Goal: Information Seeking & Learning: Learn about a topic

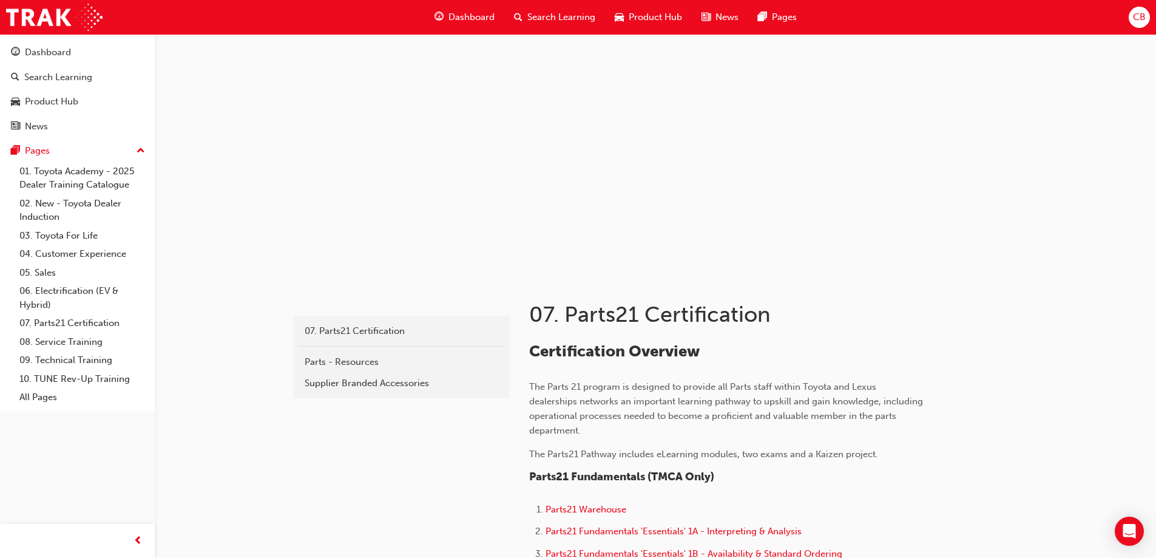
scroll to position [1821, 0]
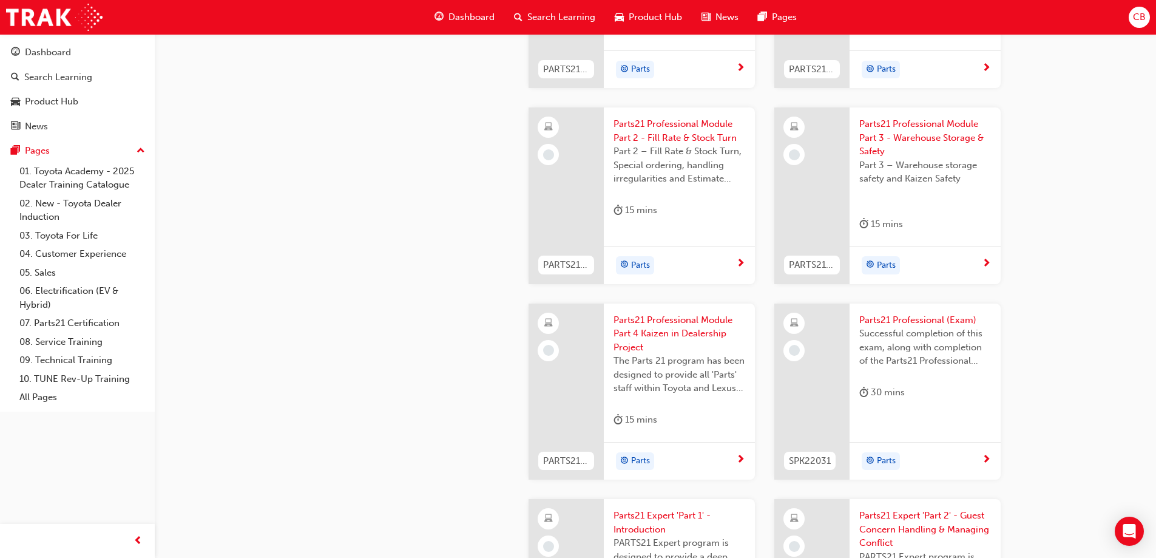
scroll to position [2003, 0]
click at [672, 134] on span "Parts21 Professional Module Part 2 - Fill Rate & Stock Turn" at bounding box center [680, 130] width 132 height 27
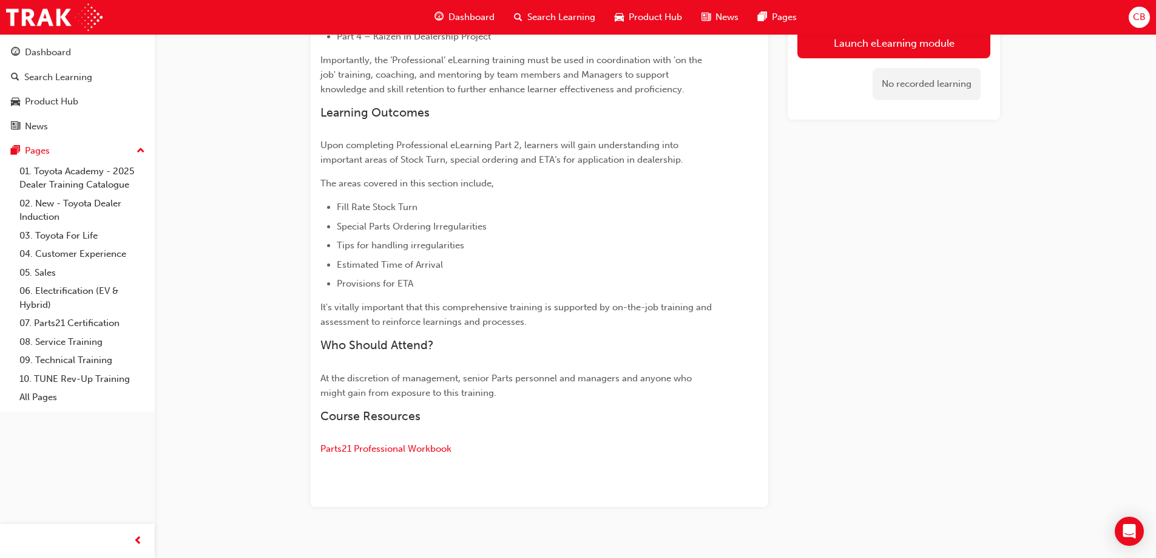
scroll to position [470, 0]
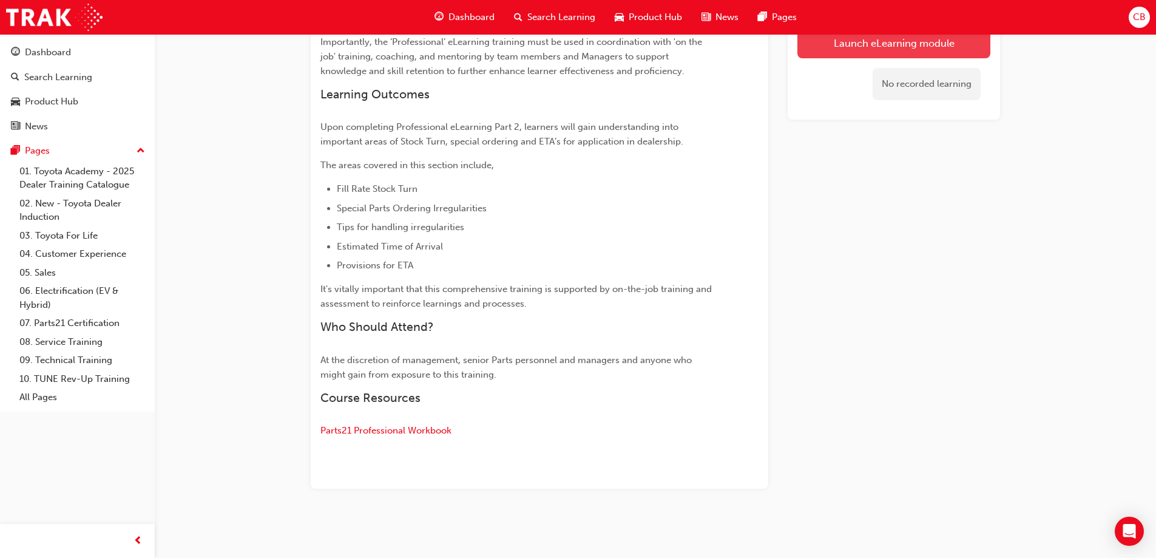
click at [840, 46] on link "Launch eLearning module" at bounding box center [893, 43] width 193 height 30
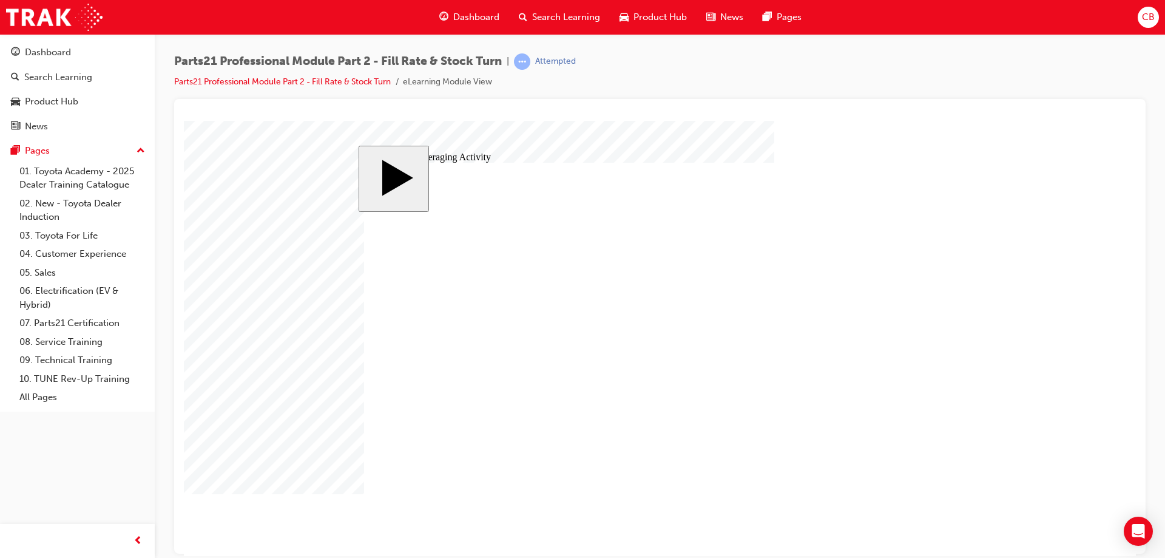
checkbox input "true"
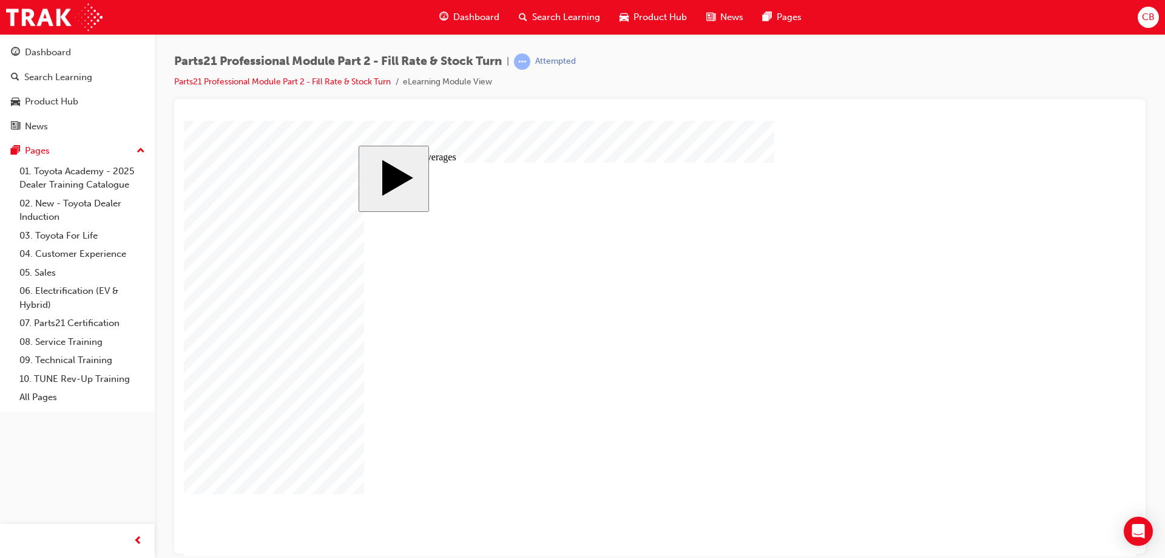
checkbox input "true"
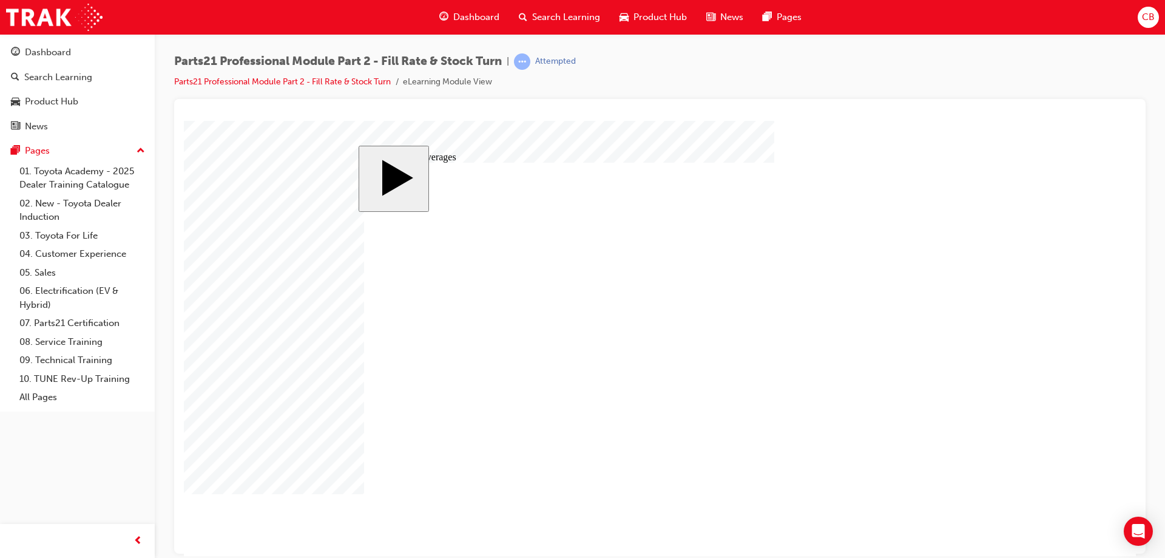
checkbox input "true"
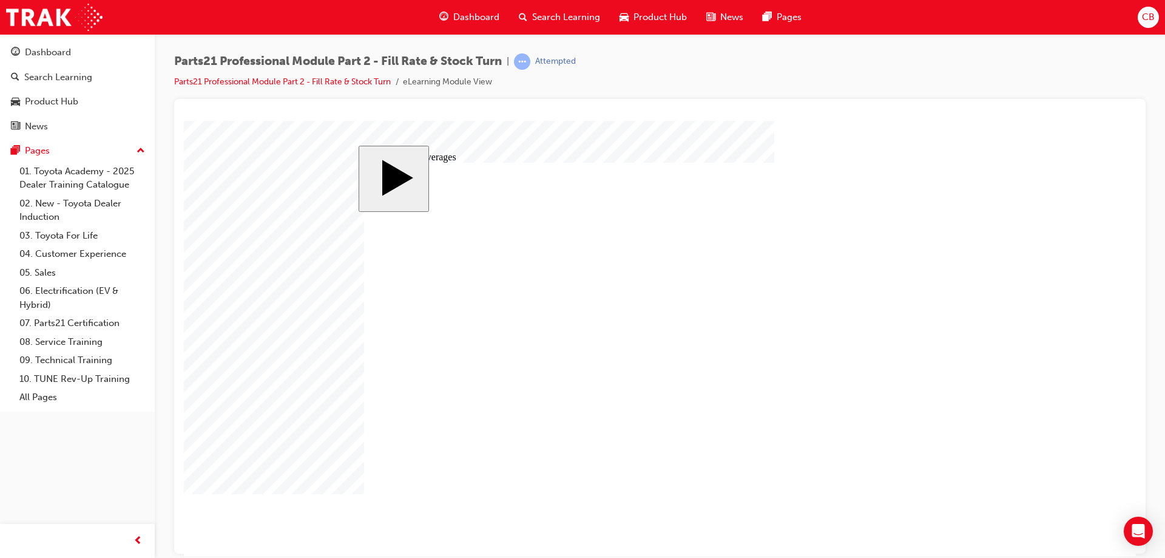
checkbox input "true"
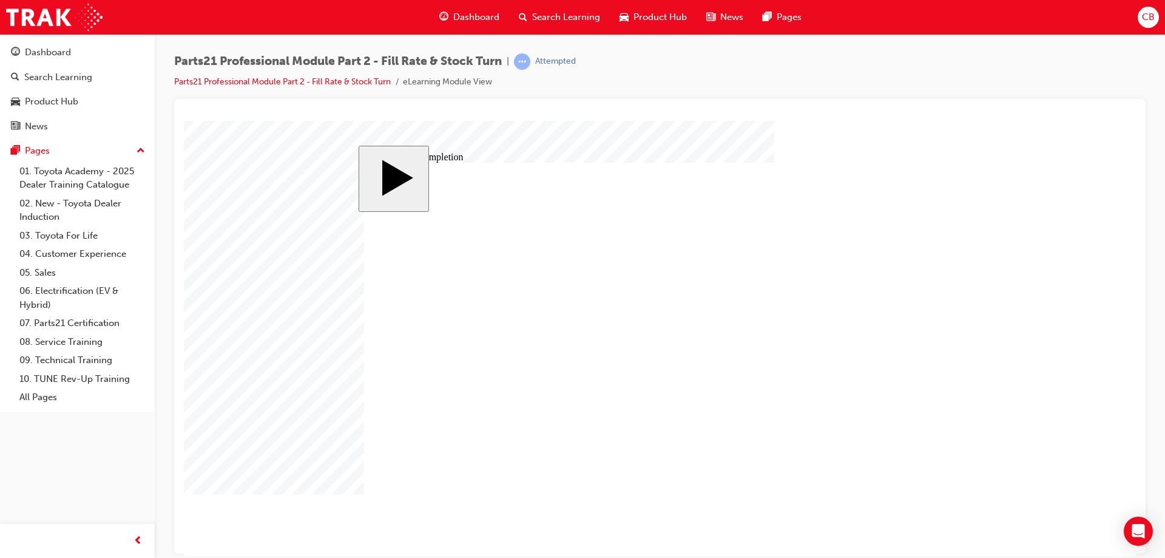
checkbox input "true"
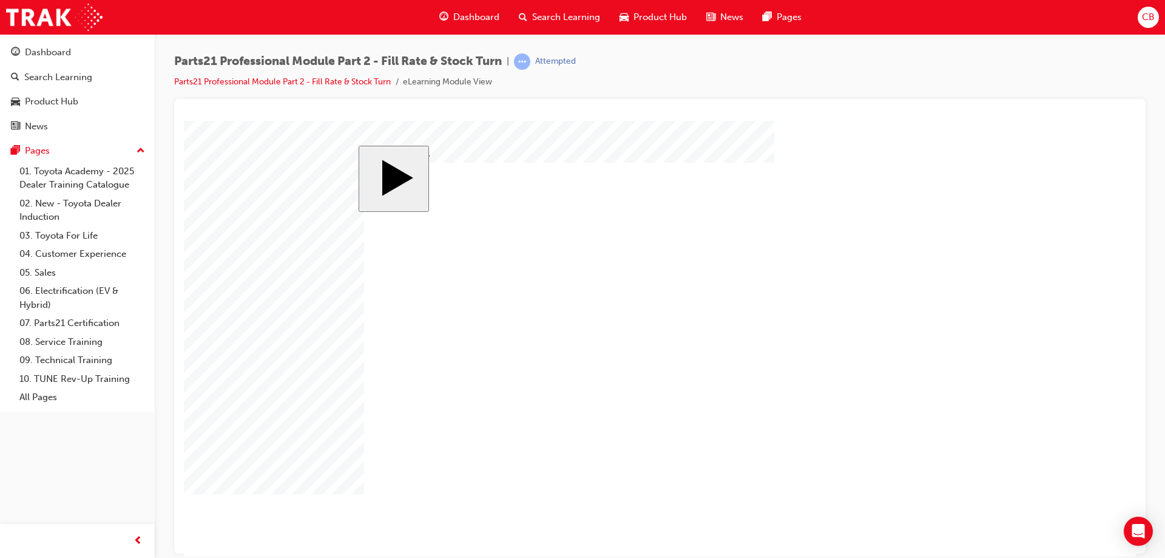
drag, startPoint x: 396, startPoint y: 320, endPoint x: 394, endPoint y: 327, distance: 6.8
checkbox input "false"
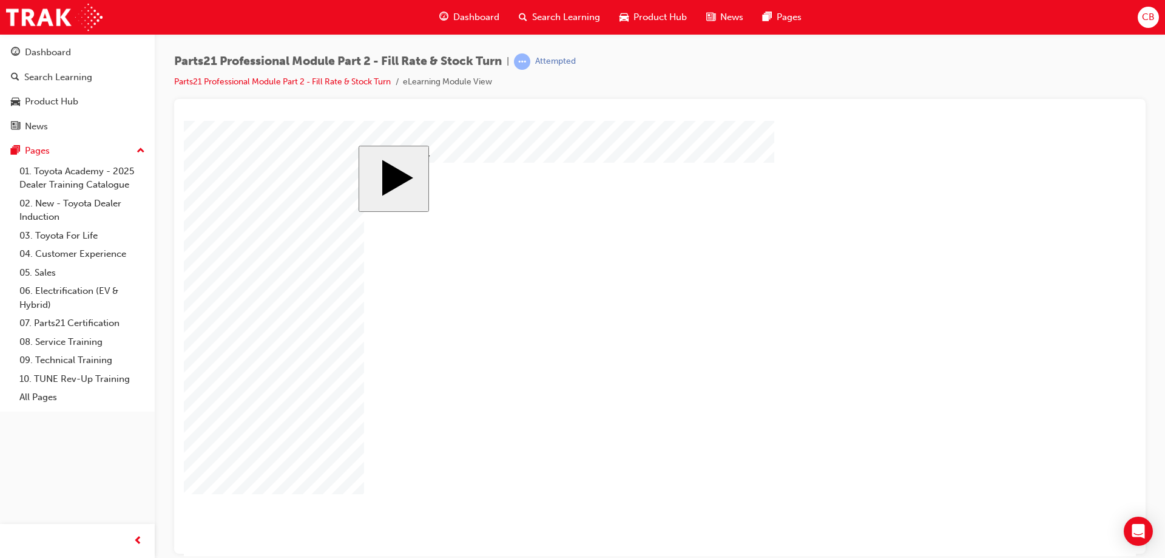
checkbox input "true"
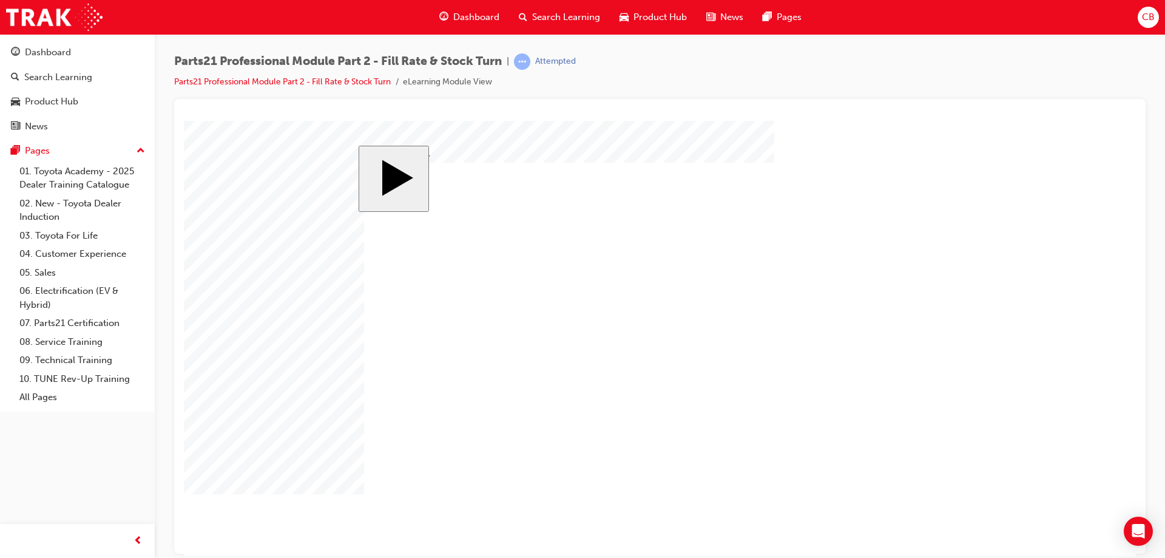
checkbox input "true"
drag, startPoint x: 387, startPoint y: 362, endPoint x: 431, endPoint y: 371, distance: 45.8
checkbox input "false"
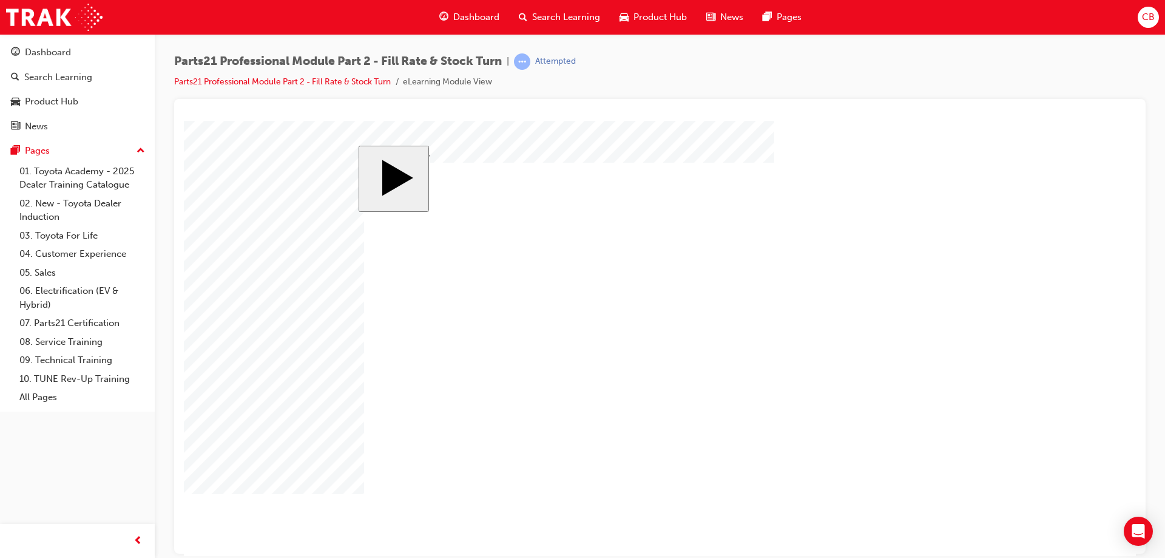
drag, startPoint x: 629, startPoint y: 383, endPoint x: 533, endPoint y: 378, distance: 95.4
checkbox input "true"
drag, startPoint x: 389, startPoint y: 379, endPoint x: 600, endPoint y: 453, distance: 223.2
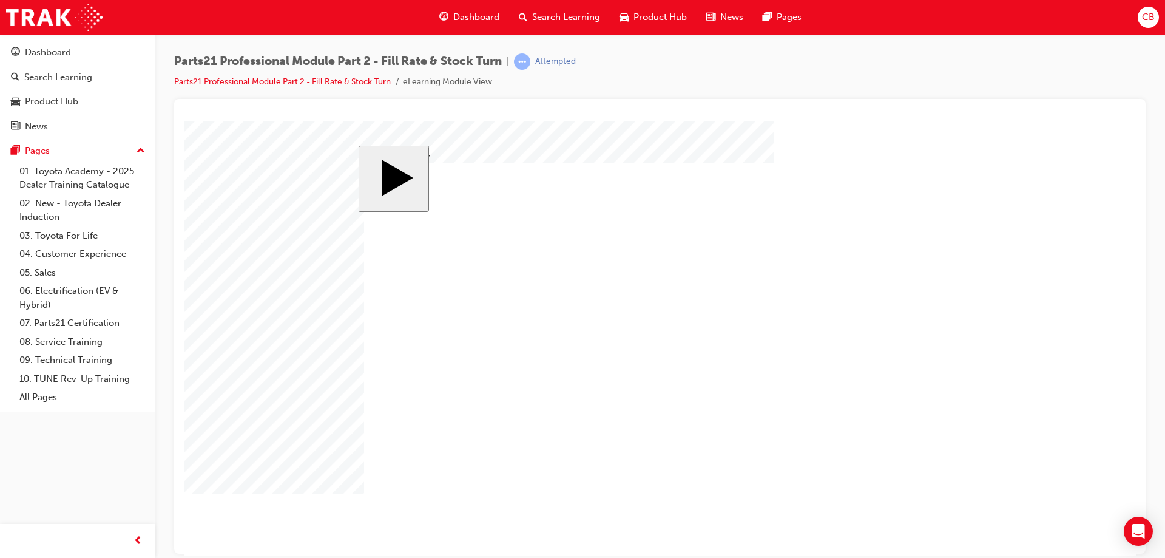
checkbox input "false"
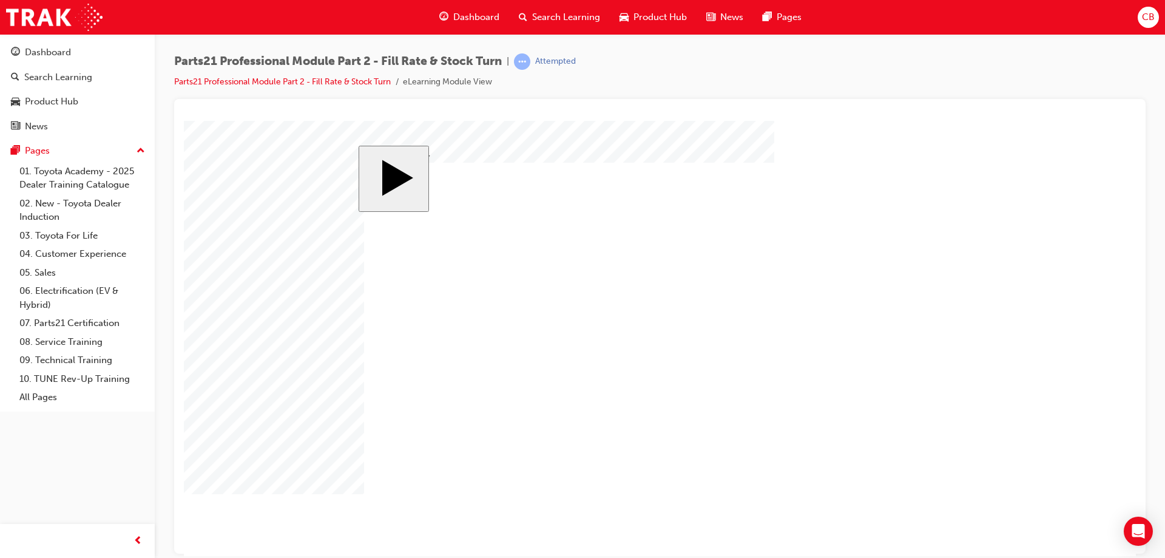
checkbox input "true"
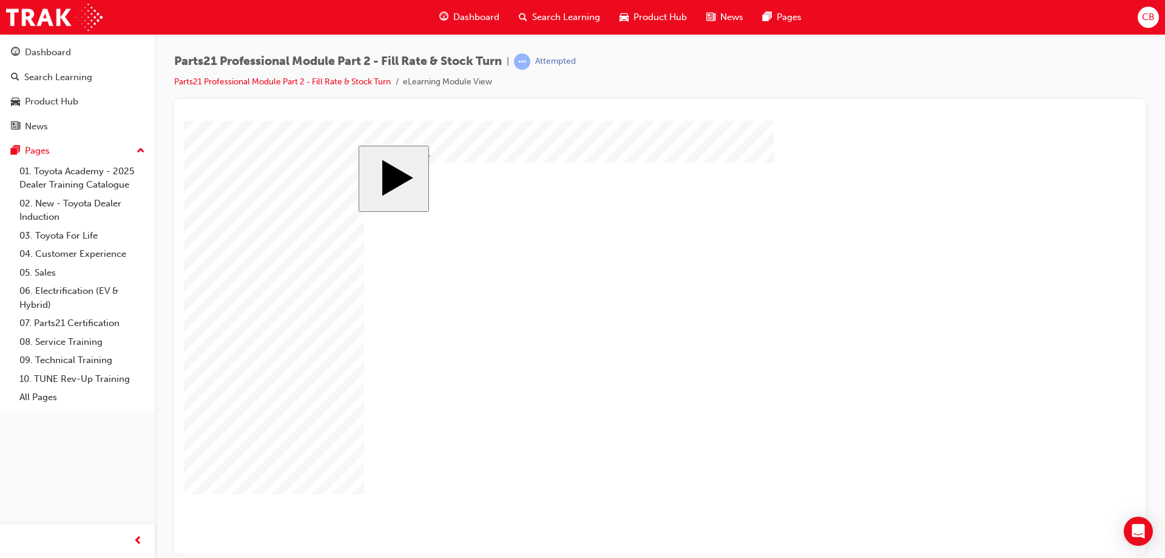
checkbox input "true"
checkbox input "false"
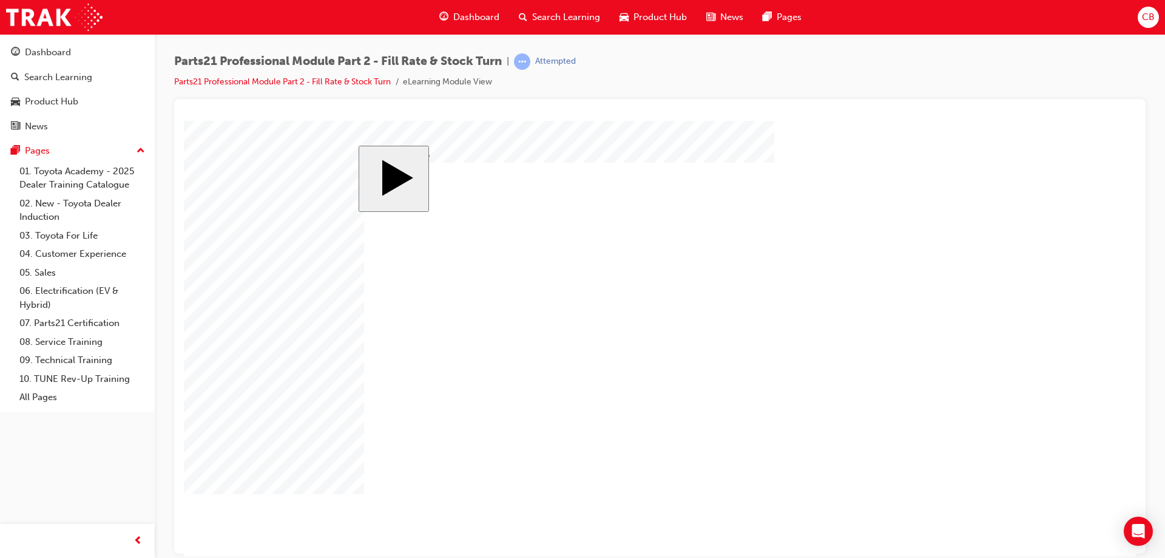
checkbox input "true"
checkbox input "false"
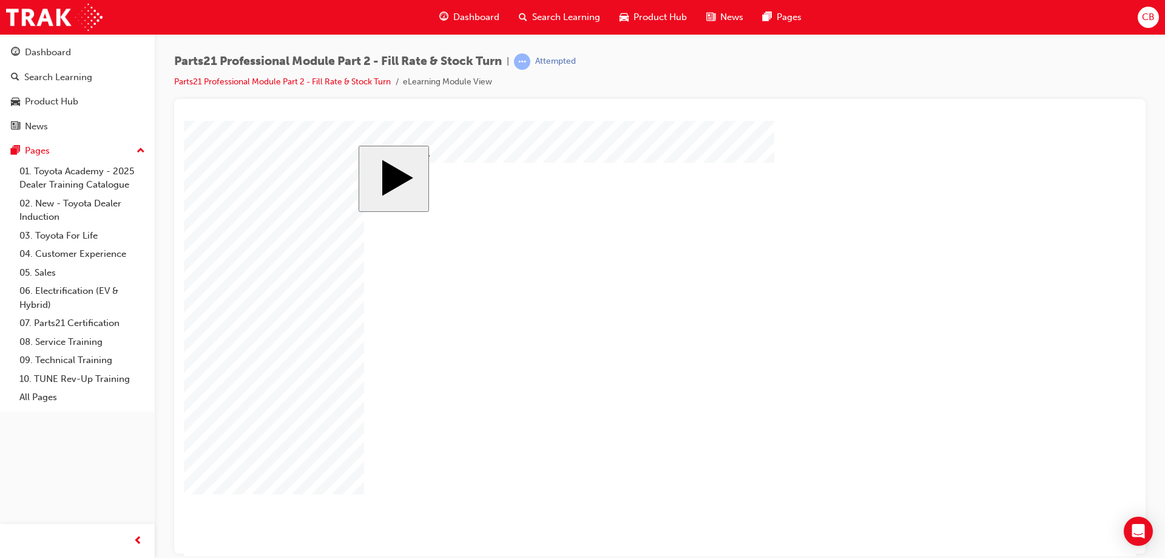
drag, startPoint x: 662, startPoint y: 381, endPoint x: 546, endPoint y: 363, distance: 117.9
checkbox input "true"
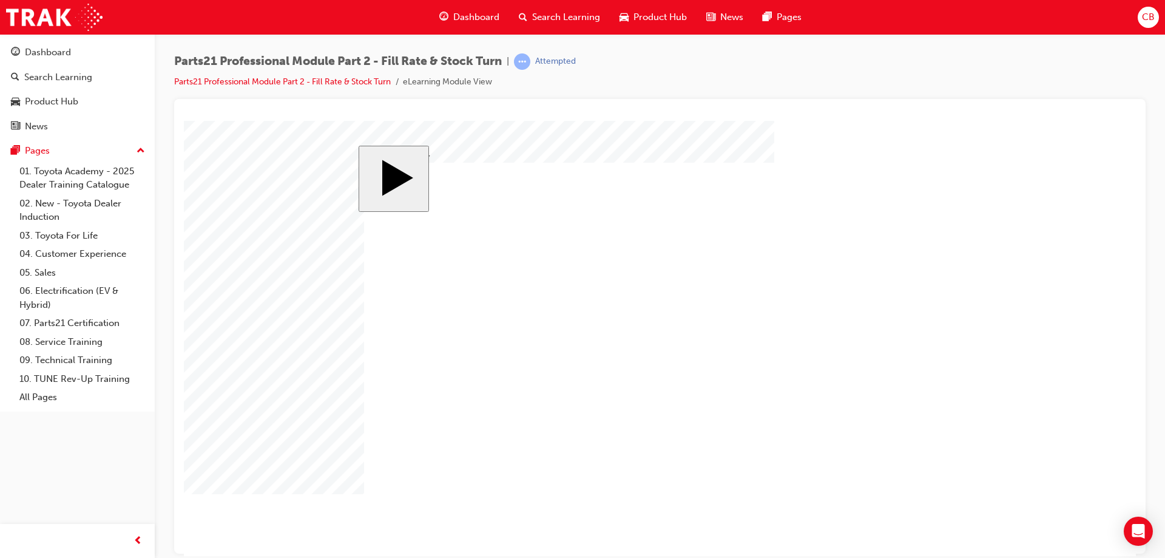
checkbox input "false"
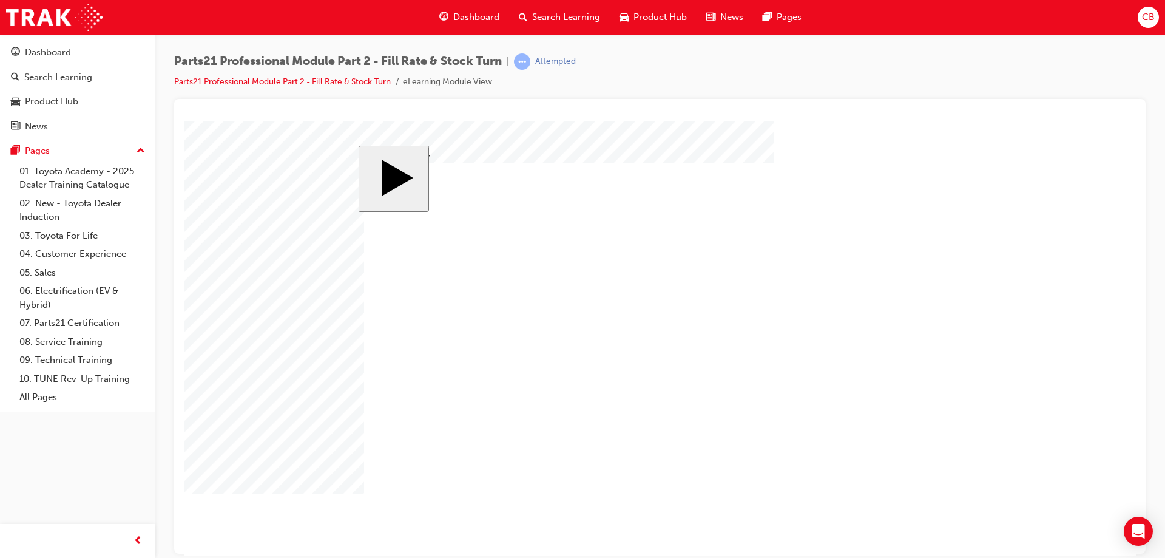
checkbox input "true"
checkbox input "false"
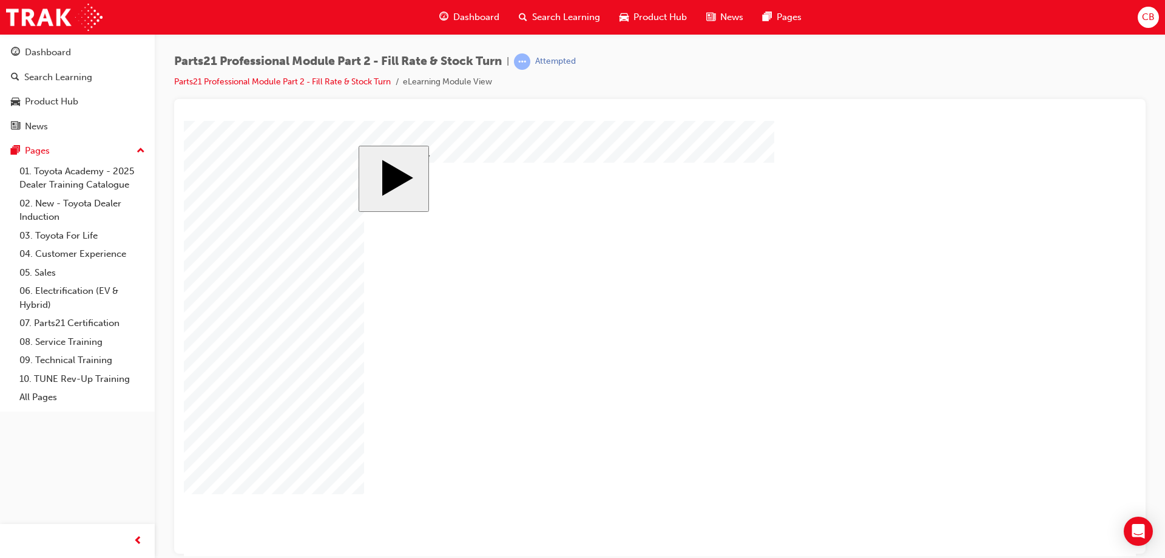
checkbox input "false"
checkbox input "true"
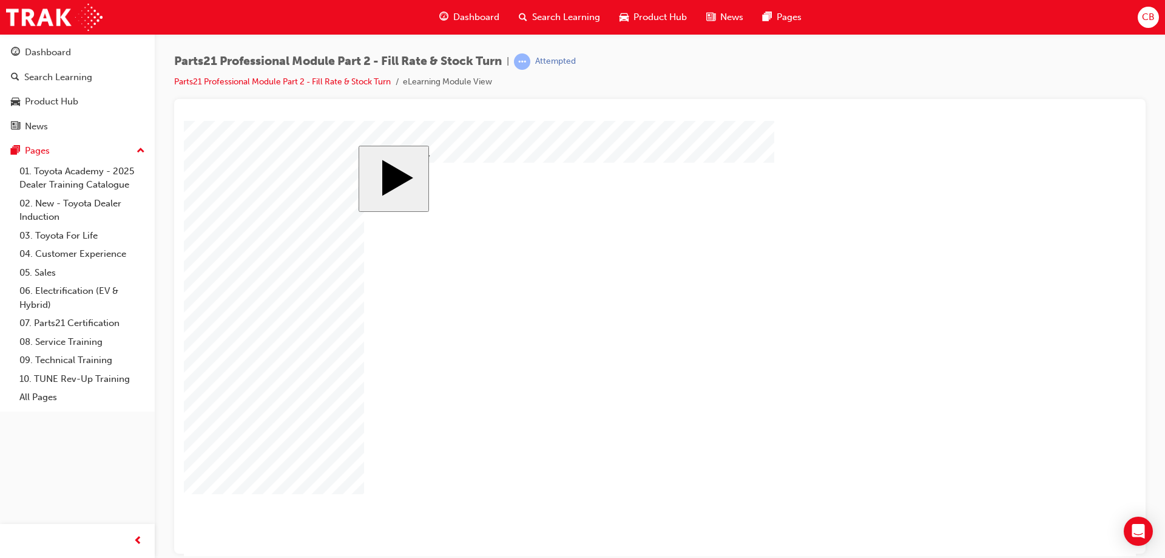
checkbox input "true"
checkbox input "false"
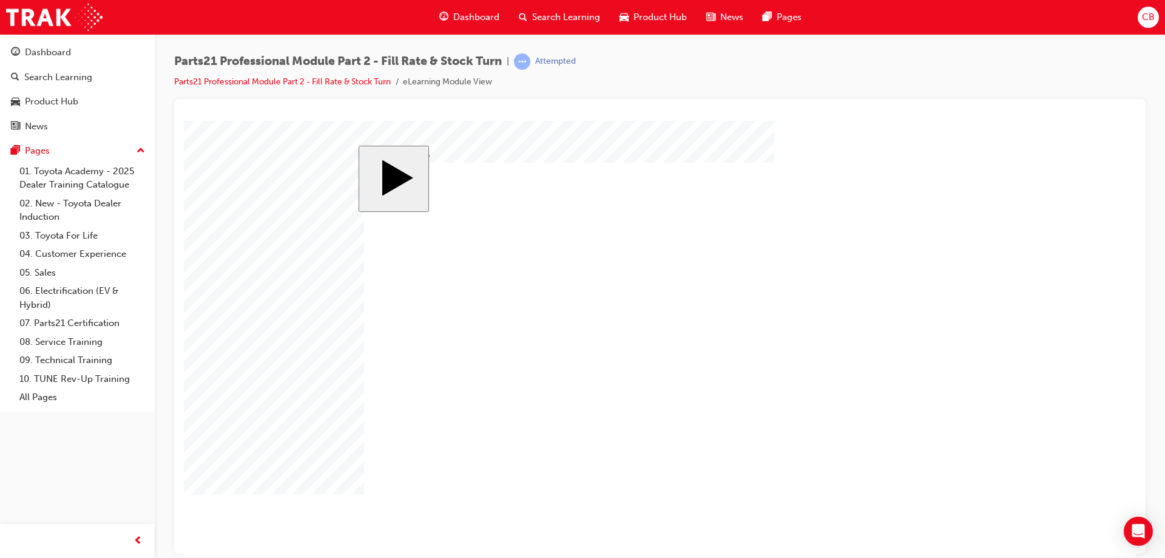
checkbox input "true"
drag, startPoint x: 435, startPoint y: 380, endPoint x: 485, endPoint y: 387, distance: 50.9
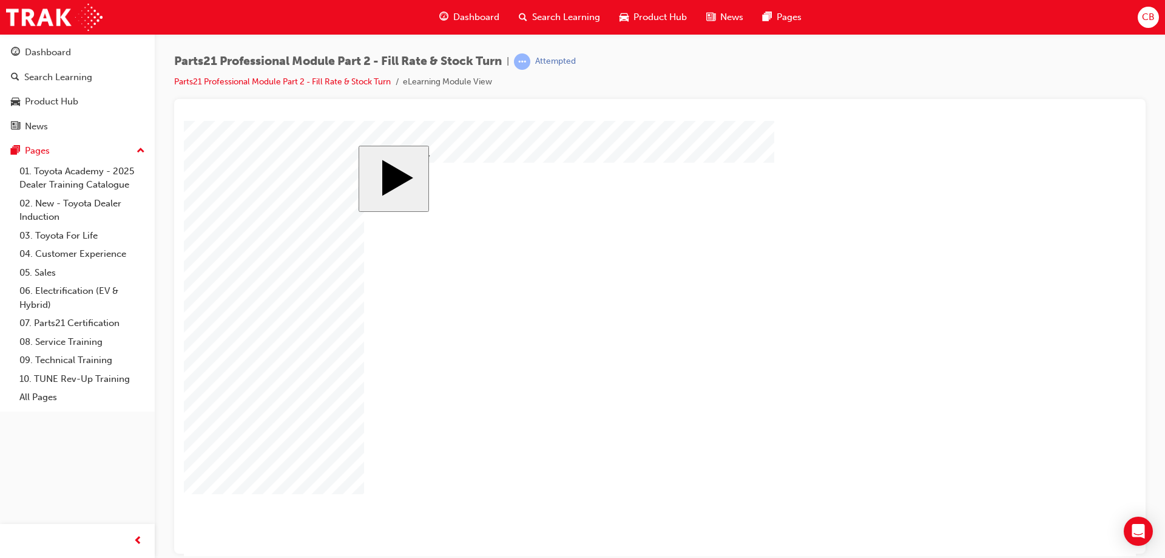
checkbox input "false"
drag, startPoint x: 430, startPoint y: 447, endPoint x: 435, endPoint y: 441, distance: 7.4
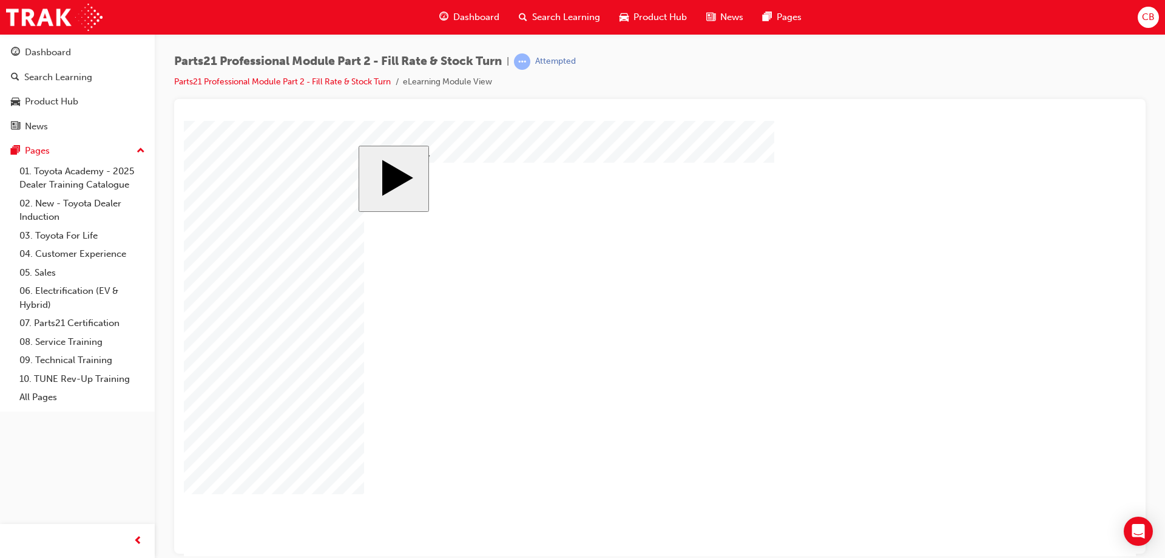
checkbox input "true"
drag, startPoint x: 452, startPoint y: 415, endPoint x: 560, endPoint y: 415, distance: 108.0
checkbox input "false"
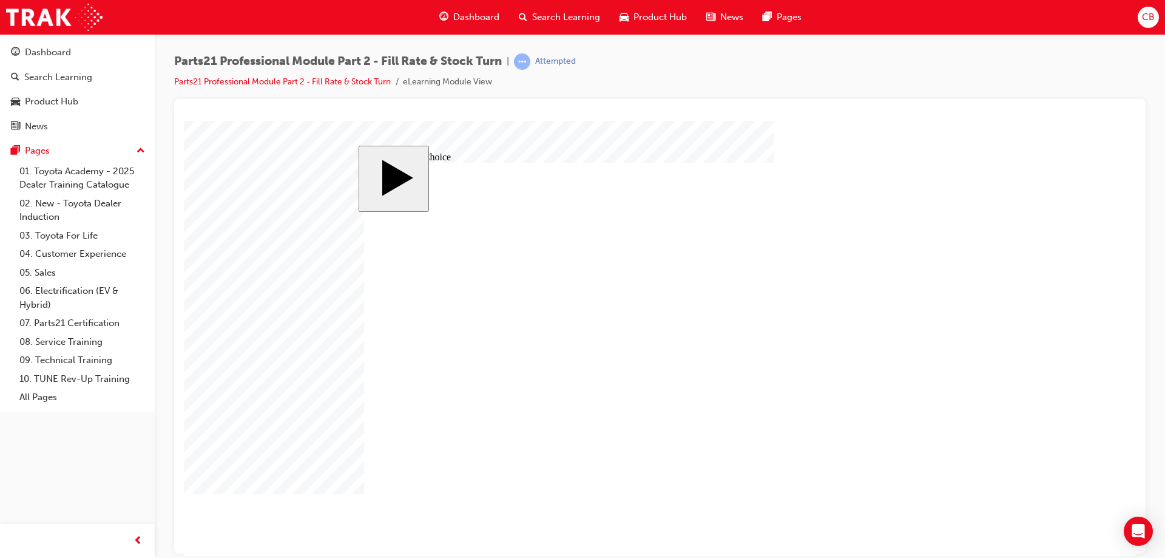
radio input "false"
radio input "true"
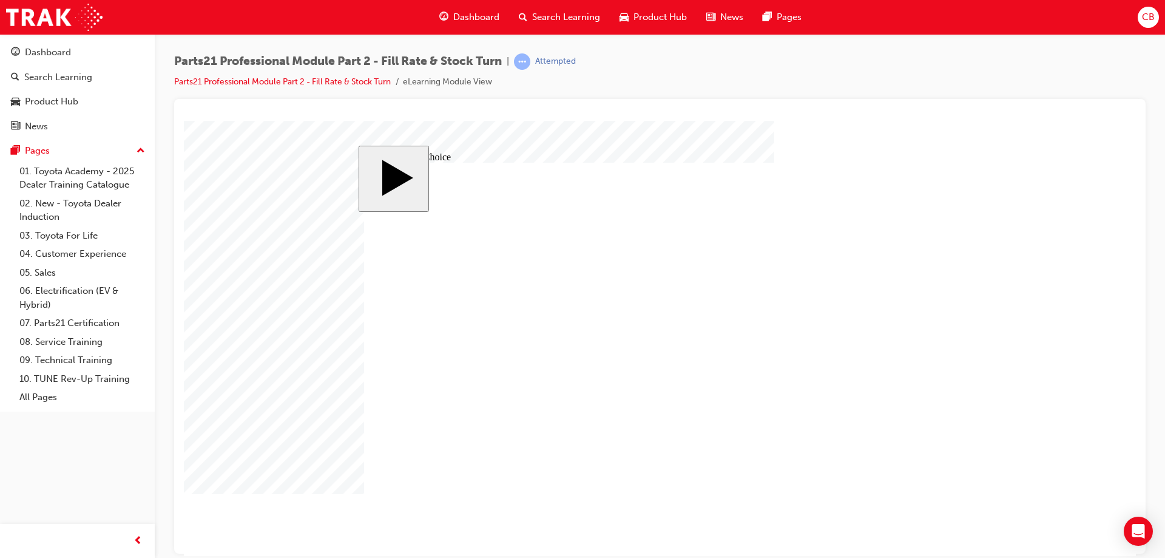
drag, startPoint x: 441, startPoint y: 387, endPoint x: 462, endPoint y: 388, distance: 21.3
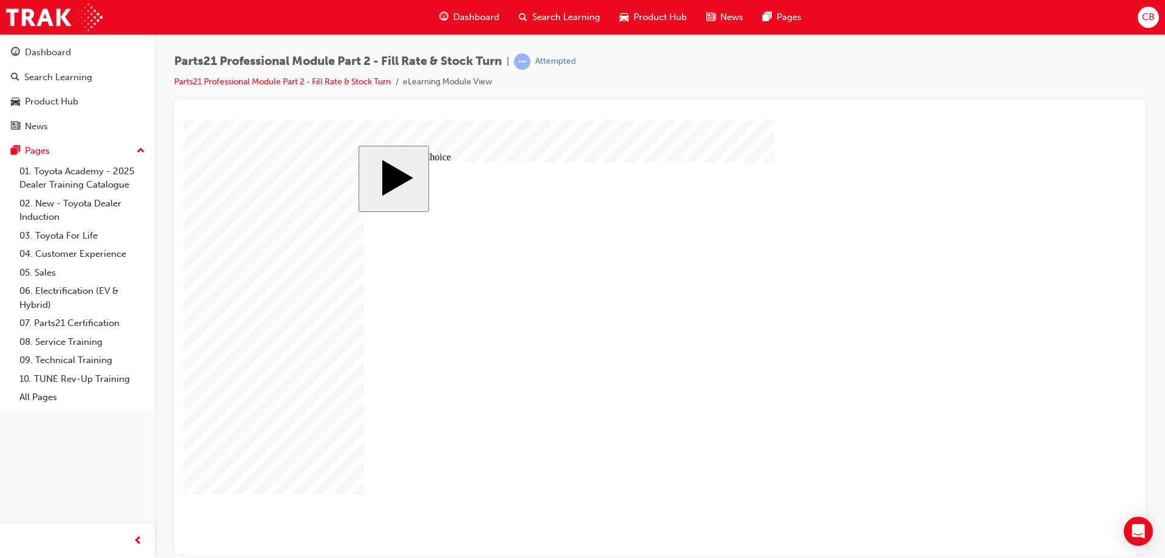
radio input "false"
radio input "true"
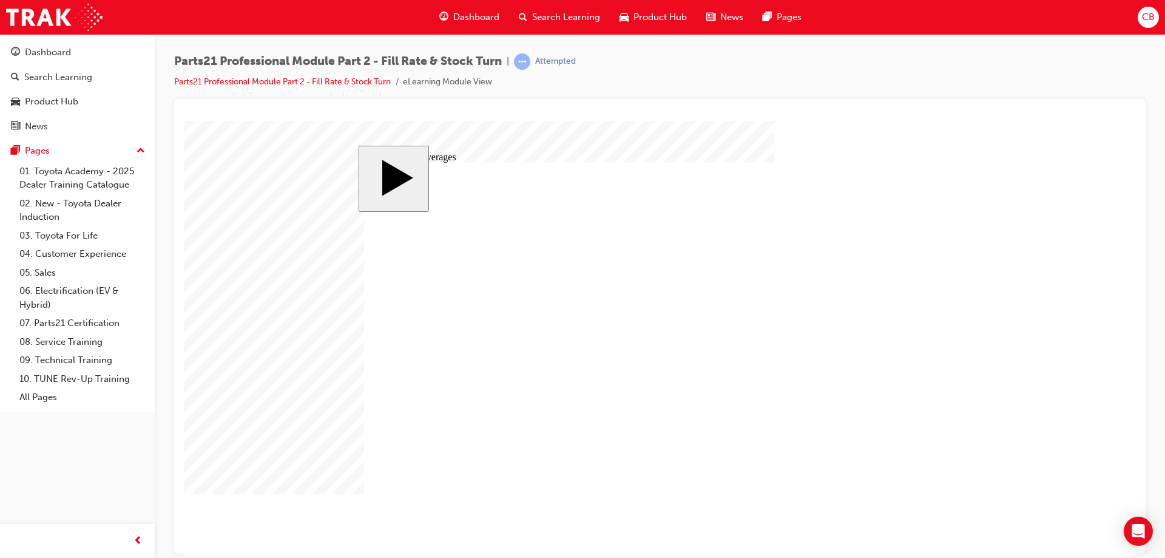
drag, startPoint x: 649, startPoint y: 455, endPoint x: 658, endPoint y: 448, distance: 11.7
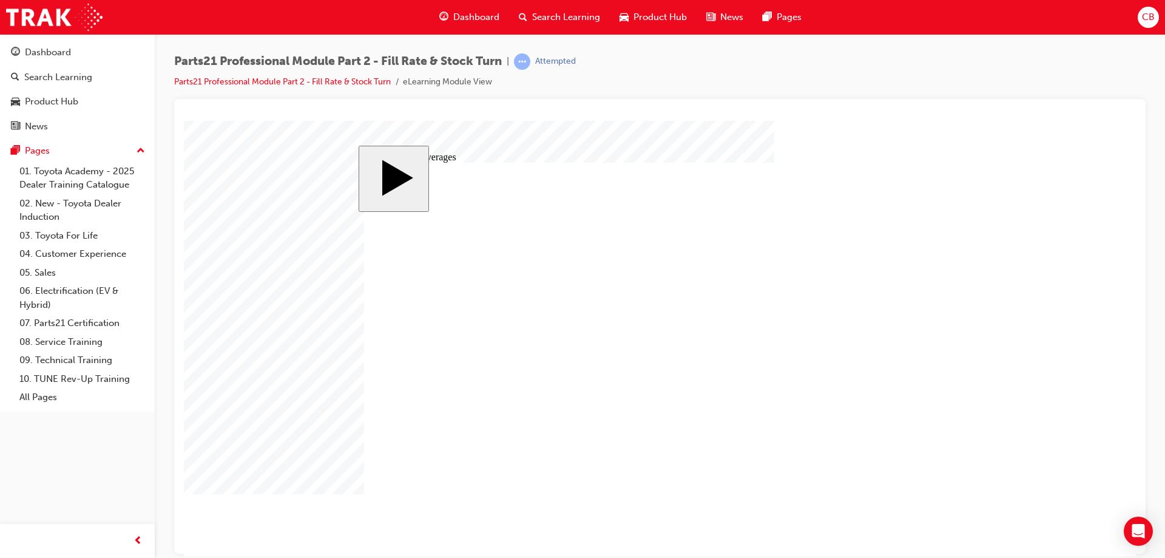
checkbox input "true"
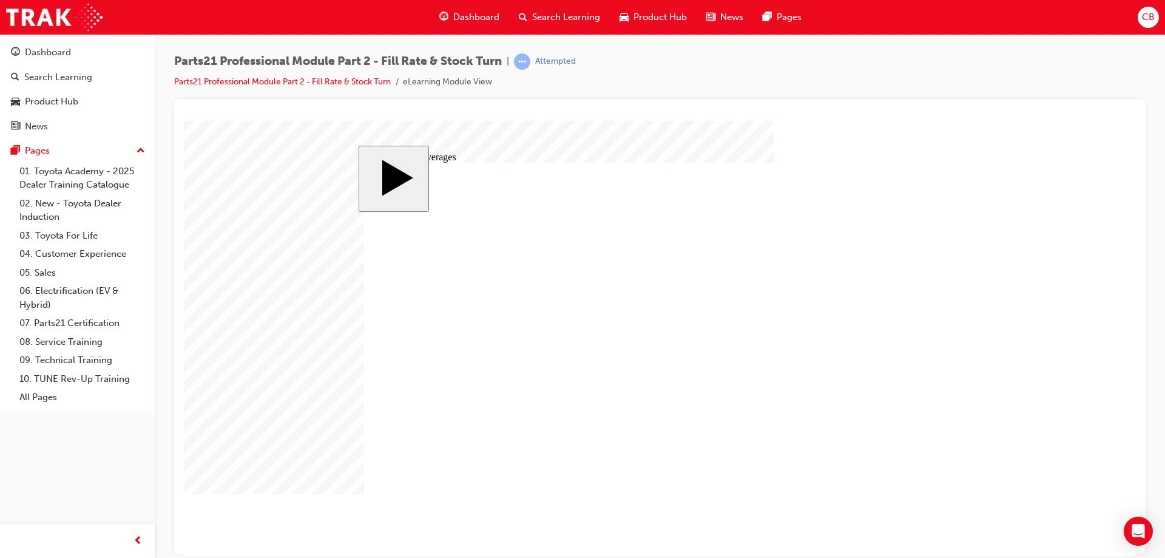
drag, startPoint x: 702, startPoint y: 288, endPoint x: 731, endPoint y: 286, distance: 29.2
checkbox input "true"
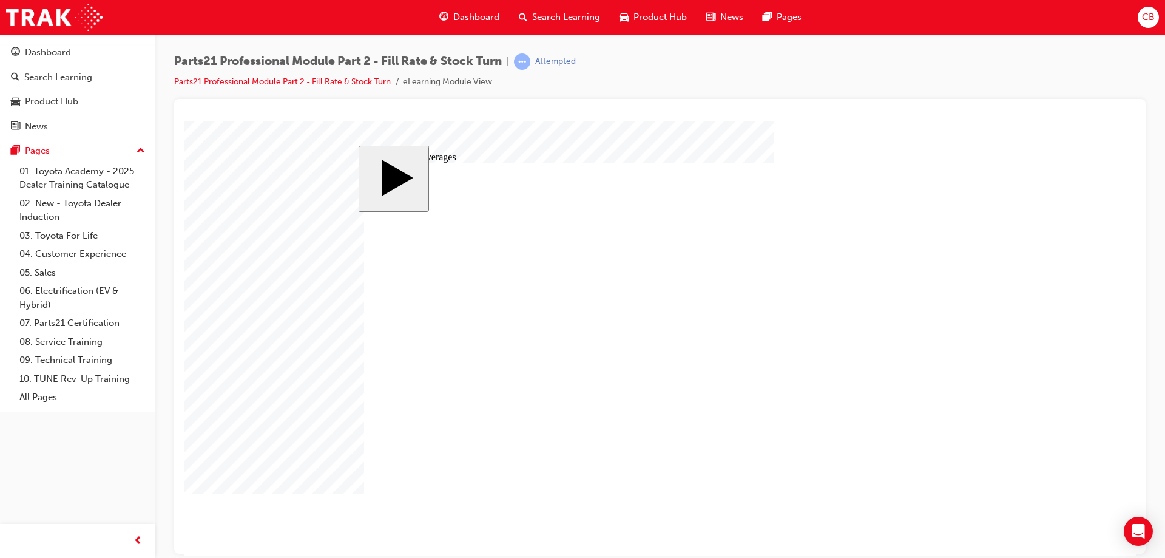
checkbox input "true"
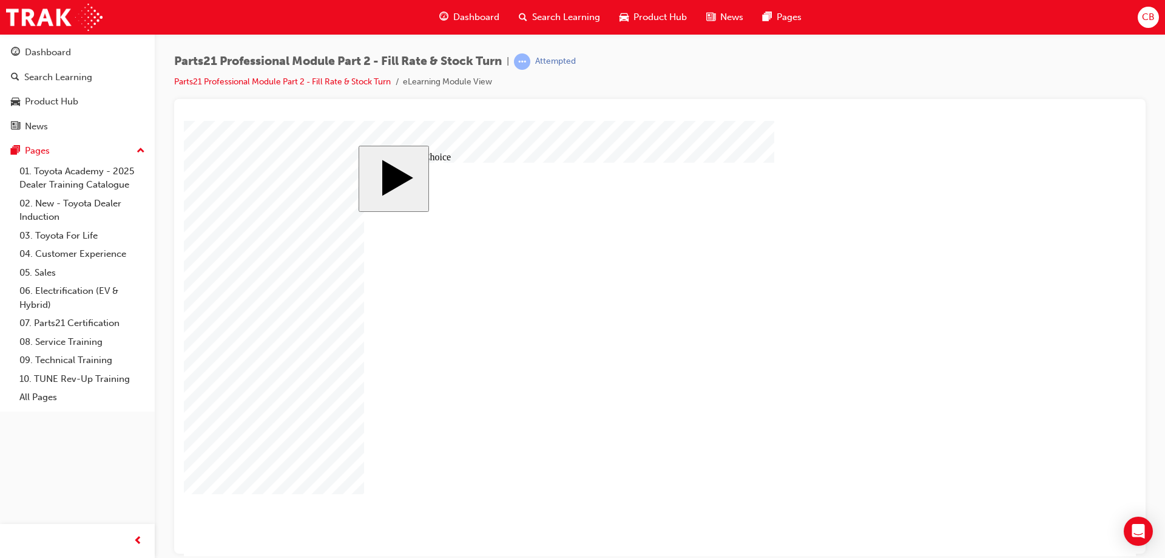
radio input "true"
drag, startPoint x: 431, startPoint y: 330, endPoint x: 448, endPoint y: 336, distance: 17.5
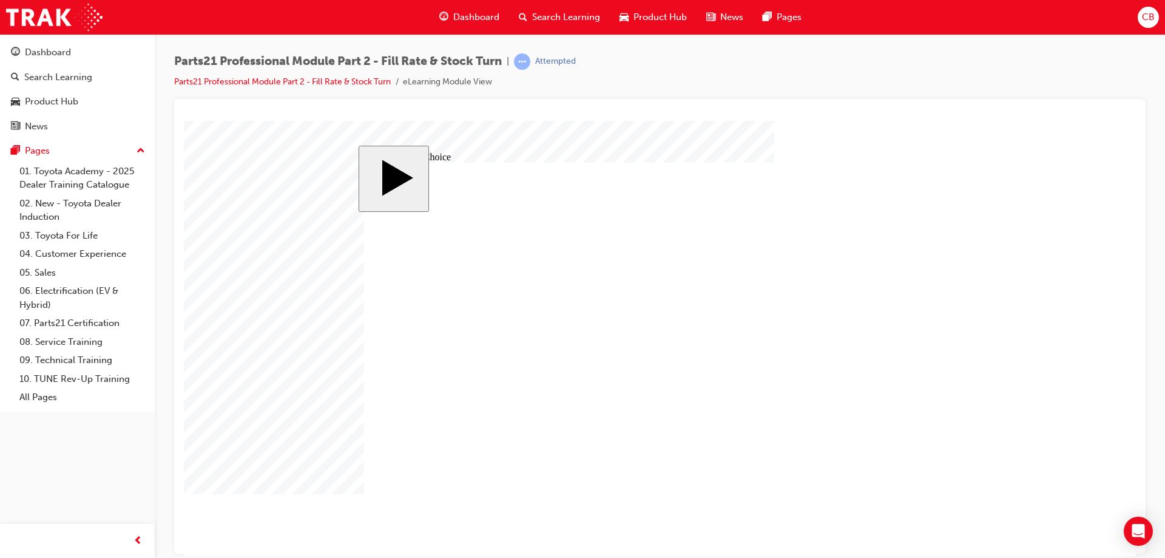
radio input "false"
radio input "true"
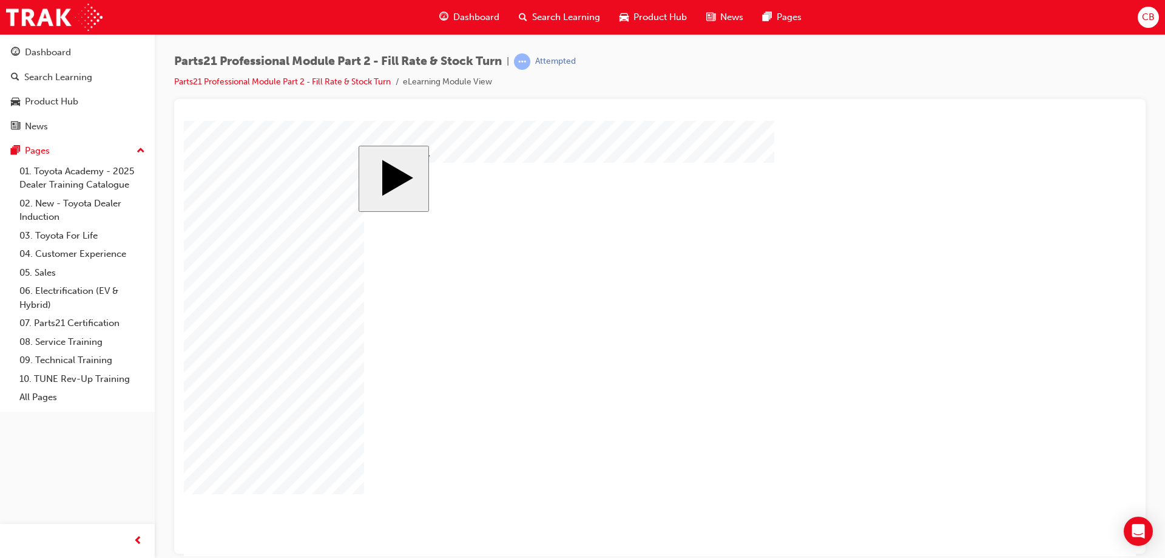
drag, startPoint x: 734, startPoint y: 434, endPoint x: 587, endPoint y: 396, distance: 151.6
drag, startPoint x: 711, startPoint y: 427, endPoint x: 890, endPoint y: 454, distance: 180.4
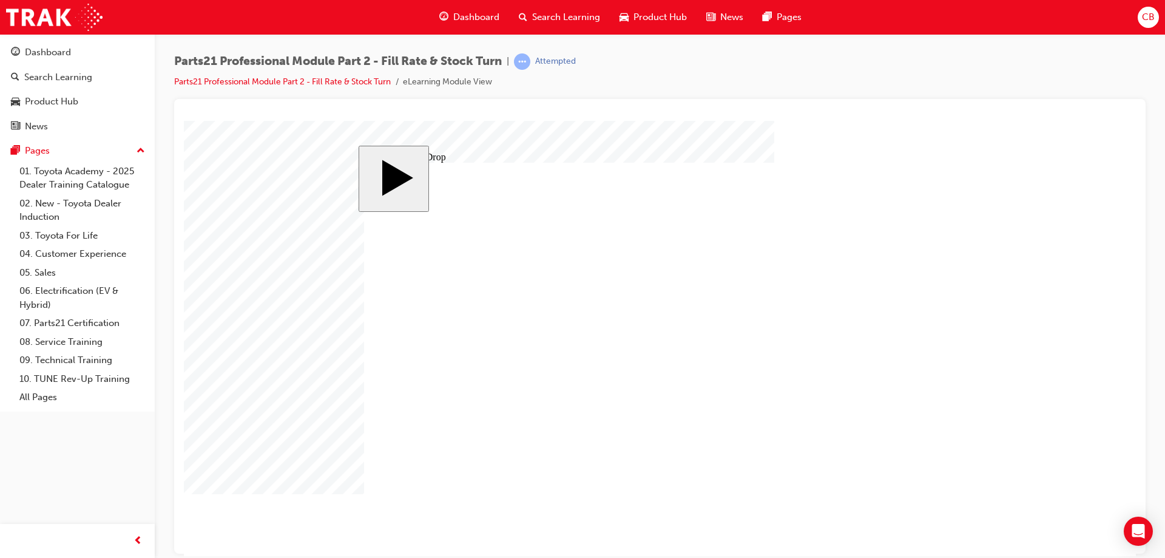
drag, startPoint x: 598, startPoint y: 269, endPoint x: 691, endPoint y: 278, distance: 93.8
drag, startPoint x: 584, startPoint y: 337, endPoint x: 695, endPoint y: 349, distance: 111.7
drag, startPoint x: 435, startPoint y: 279, endPoint x: 706, endPoint y: 345, distance: 279.2
drag, startPoint x: 502, startPoint y: 279, endPoint x: 713, endPoint y: 350, distance: 222.0
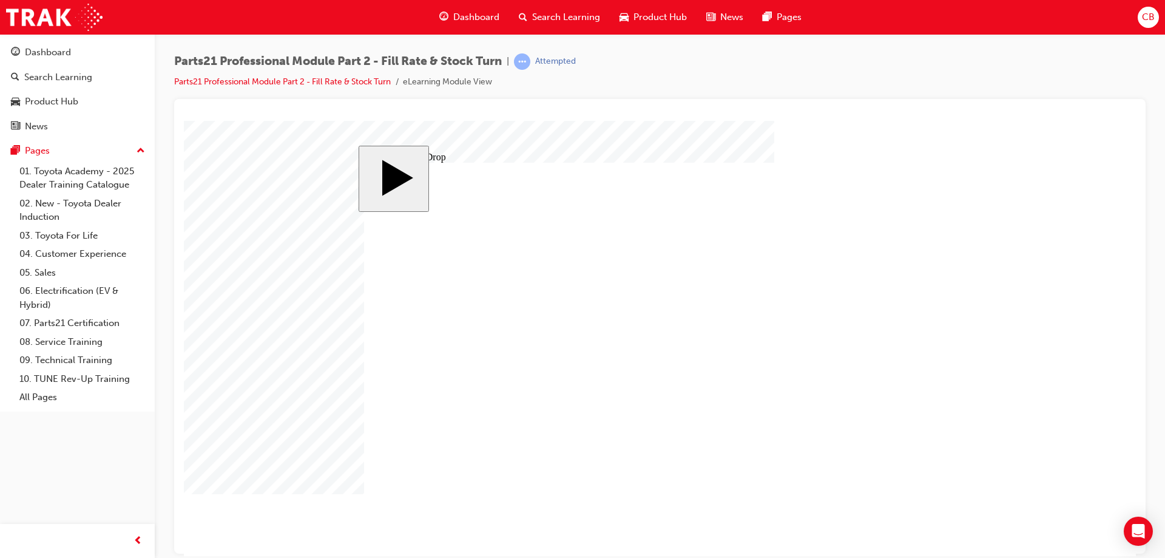
drag, startPoint x: 424, startPoint y: 338, endPoint x: 792, endPoint y: 349, distance: 367.9
drag, startPoint x: 496, startPoint y: 339, endPoint x: 885, endPoint y: 374, distance: 390.6
drag, startPoint x: 444, startPoint y: 419, endPoint x: 663, endPoint y: 414, distance: 218.5
drag, startPoint x: 408, startPoint y: 428, endPoint x: 668, endPoint y: 427, distance: 259.1
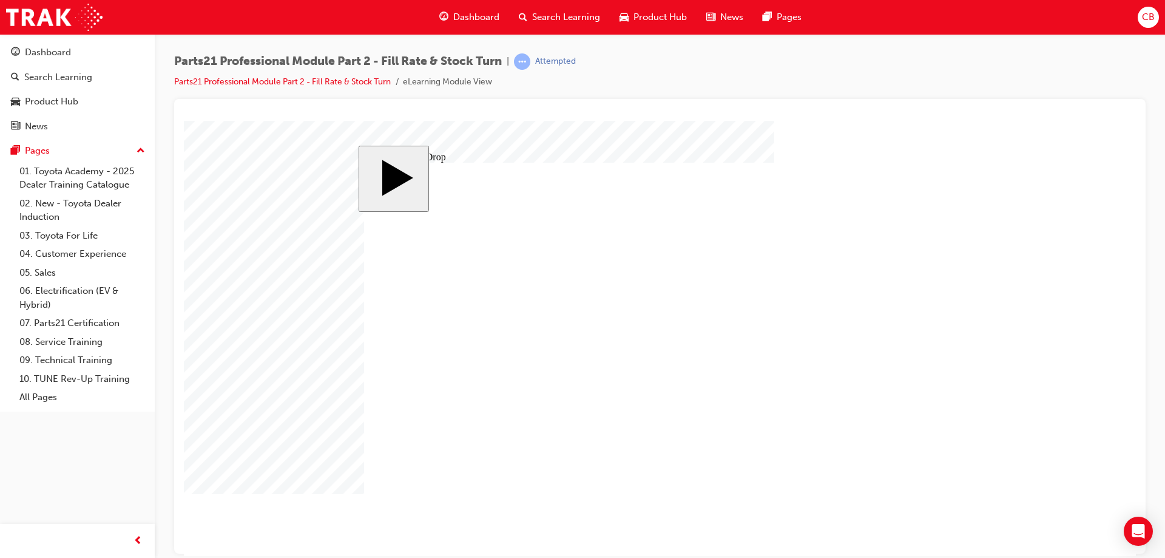
drag, startPoint x: 506, startPoint y: 411, endPoint x: 763, endPoint y: 410, distance: 256.7
drag, startPoint x: 580, startPoint y: 414, endPoint x: 871, endPoint y: 404, distance: 291.5
drag, startPoint x: 898, startPoint y: 283, endPoint x: 692, endPoint y: 285, distance: 205.7
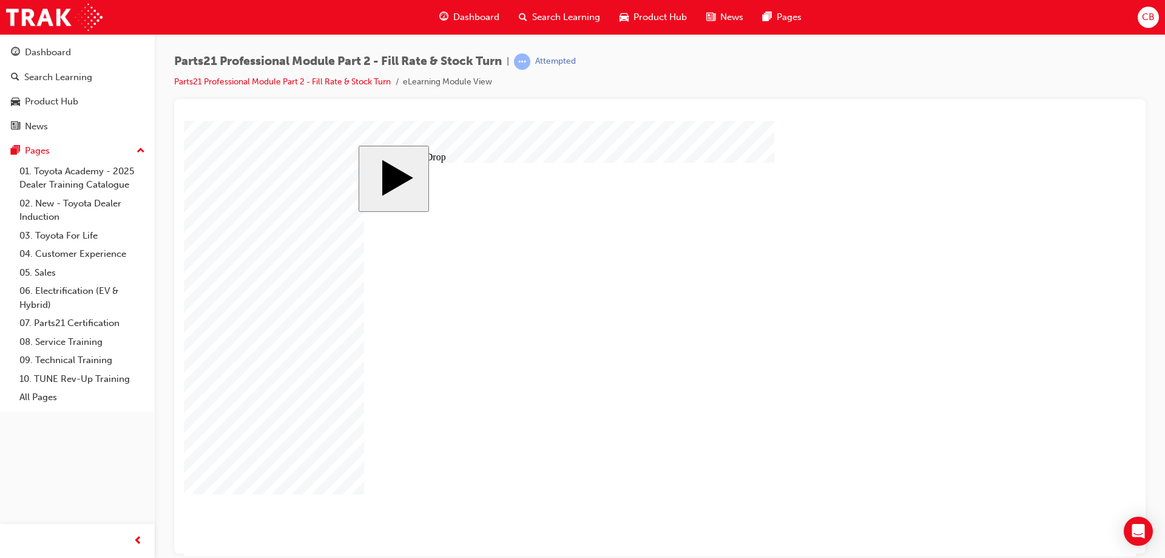
drag, startPoint x: 786, startPoint y: 282, endPoint x: 877, endPoint y: 281, distance: 90.4
drag, startPoint x: 785, startPoint y: 282, endPoint x: 865, endPoint y: 352, distance: 106.6
drag, startPoint x: 793, startPoint y: 419, endPoint x: 598, endPoint y: 421, distance: 194.8
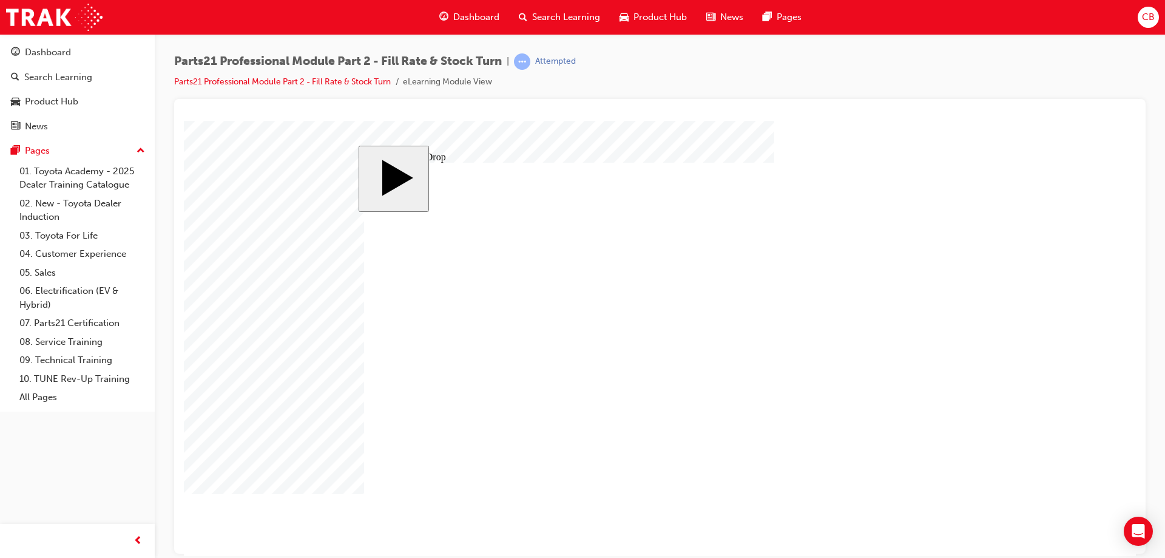
drag, startPoint x: 790, startPoint y: 406, endPoint x: 402, endPoint y: 409, distance: 387.8
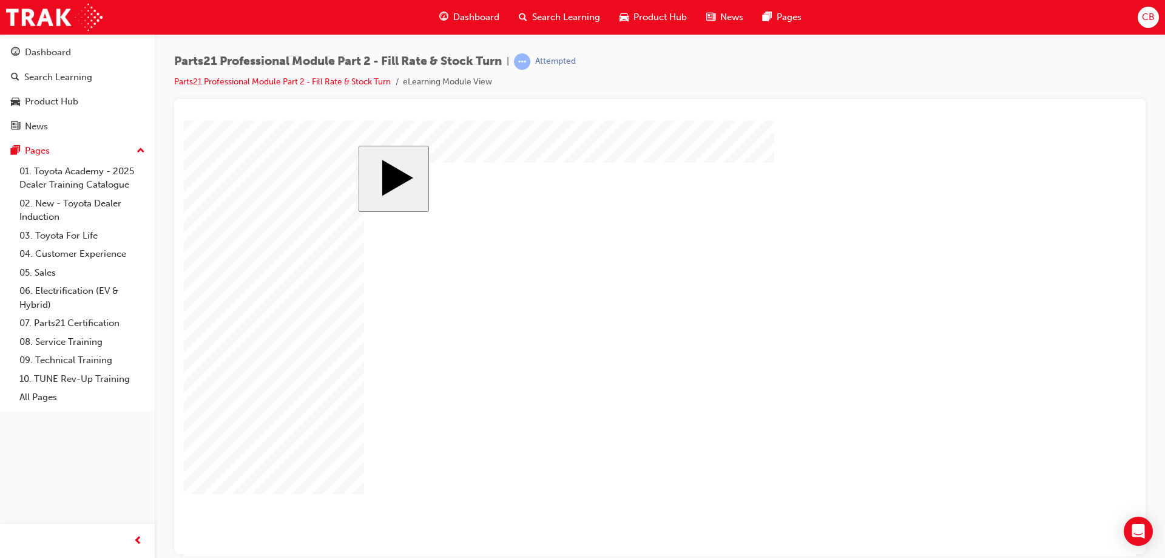
drag, startPoint x: 413, startPoint y: 307, endPoint x: 456, endPoint y: 313, distance: 43.5
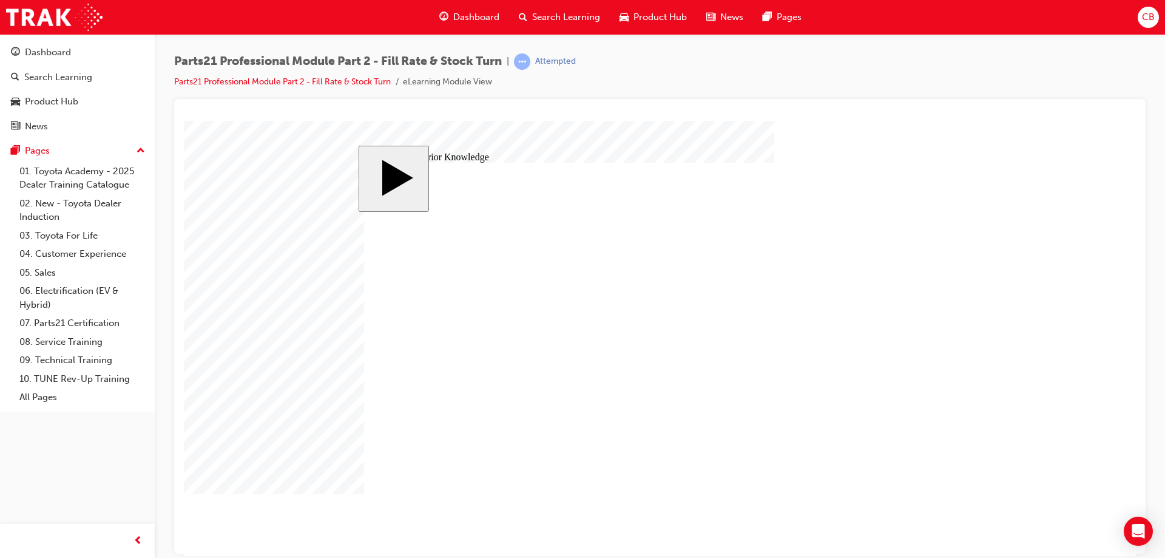
drag, startPoint x: 575, startPoint y: 431, endPoint x: 589, endPoint y: 428, distance: 14.9
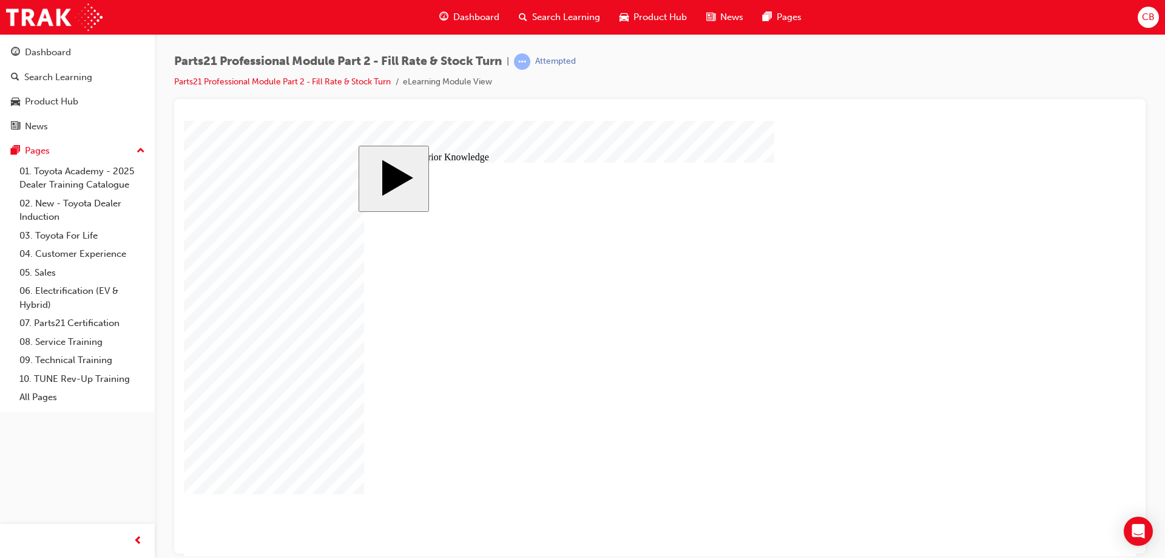
drag, startPoint x: 573, startPoint y: 299, endPoint x: 809, endPoint y: 387, distance: 251.9
drag, startPoint x: 538, startPoint y: 315, endPoint x: 799, endPoint y: 427, distance: 284.1
drag, startPoint x: 476, startPoint y: 345, endPoint x: 738, endPoint y: 347, distance: 262.2
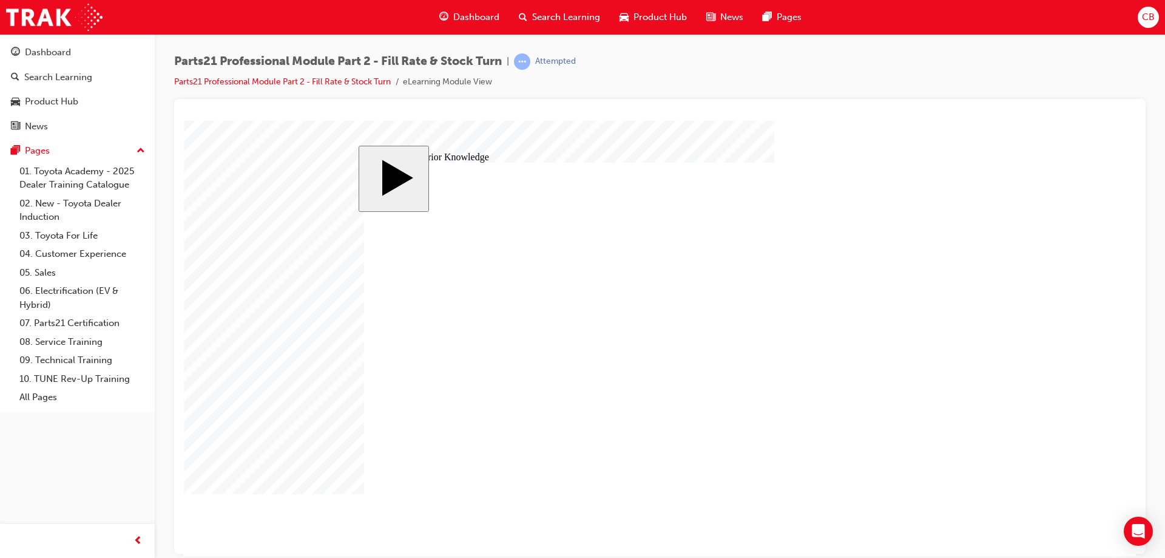
drag, startPoint x: 688, startPoint y: 396, endPoint x: 702, endPoint y: 298, distance: 98.7
drag, startPoint x: 715, startPoint y: 311, endPoint x: 709, endPoint y: 280, distance: 31.7
drag, startPoint x: 760, startPoint y: 426, endPoint x: 755, endPoint y: 318, distance: 108.1
drag, startPoint x: 752, startPoint y: 344, endPoint x: 750, endPoint y: 286, distance: 58.3
drag, startPoint x: 757, startPoint y: 299, endPoint x: 755, endPoint y: 332, distance: 32.9
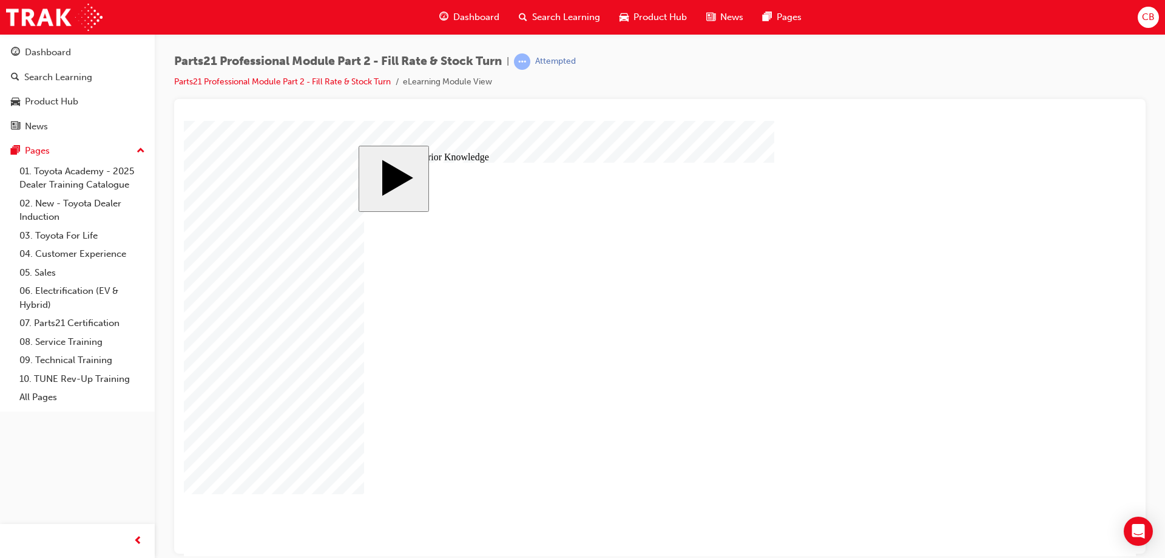
drag, startPoint x: 614, startPoint y: 283, endPoint x: 855, endPoint y: 309, distance: 243.0
drag, startPoint x: 594, startPoint y: 387, endPoint x: 774, endPoint y: 400, distance: 181.3
drag, startPoint x: 754, startPoint y: 388, endPoint x: 752, endPoint y: 456, distance: 68.0
drag, startPoint x: 748, startPoint y: 334, endPoint x: 748, endPoint y: 410, distance: 75.3
drag, startPoint x: 750, startPoint y: 309, endPoint x: 746, endPoint y: 396, distance: 86.3
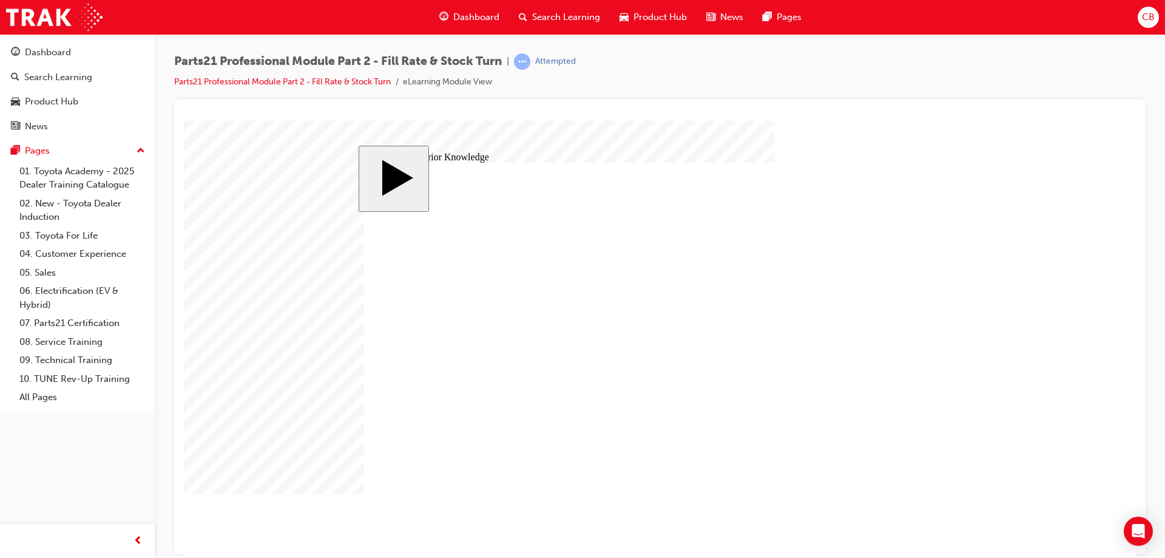
drag, startPoint x: 740, startPoint y: 277, endPoint x: 739, endPoint y: 309, distance: 32.2
drag, startPoint x: 627, startPoint y: 411, endPoint x: 778, endPoint y: 285, distance: 196.9
drag, startPoint x: 619, startPoint y: 438, endPoint x: 834, endPoint y: 341, distance: 236.1
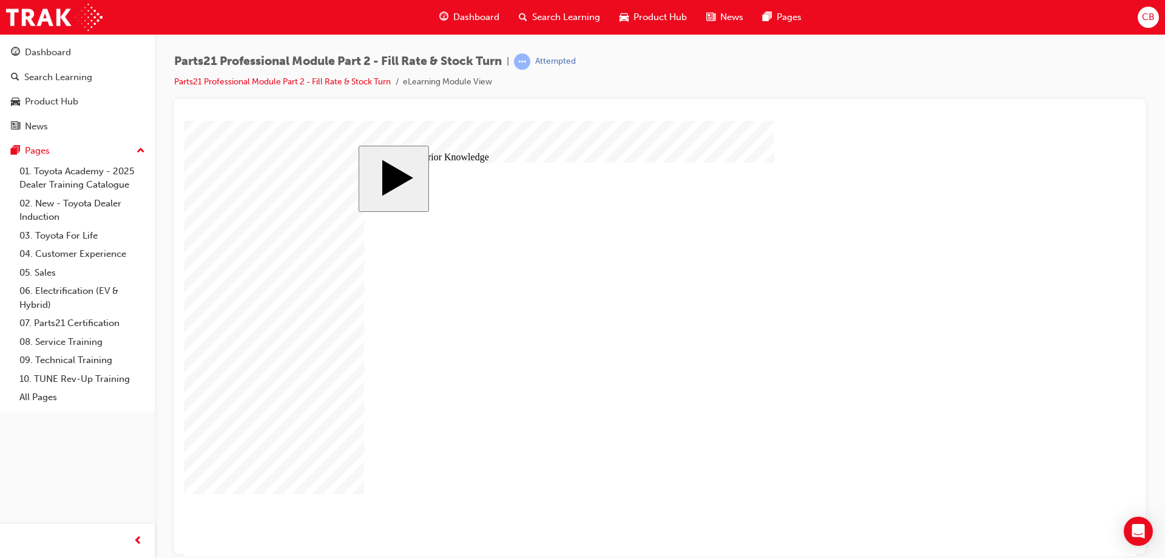
drag, startPoint x: 555, startPoint y: 376, endPoint x: 573, endPoint y: 377, distance: 18.9
drag, startPoint x: 729, startPoint y: 337, endPoint x: 736, endPoint y: 393, distance: 56.8
drag, startPoint x: 604, startPoint y: 275, endPoint x: 803, endPoint y: 346, distance: 211.3
drag, startPoint x: 891, startPoint y: 495, endPoint x: 868, endPoint y: 475, distance: 30.5
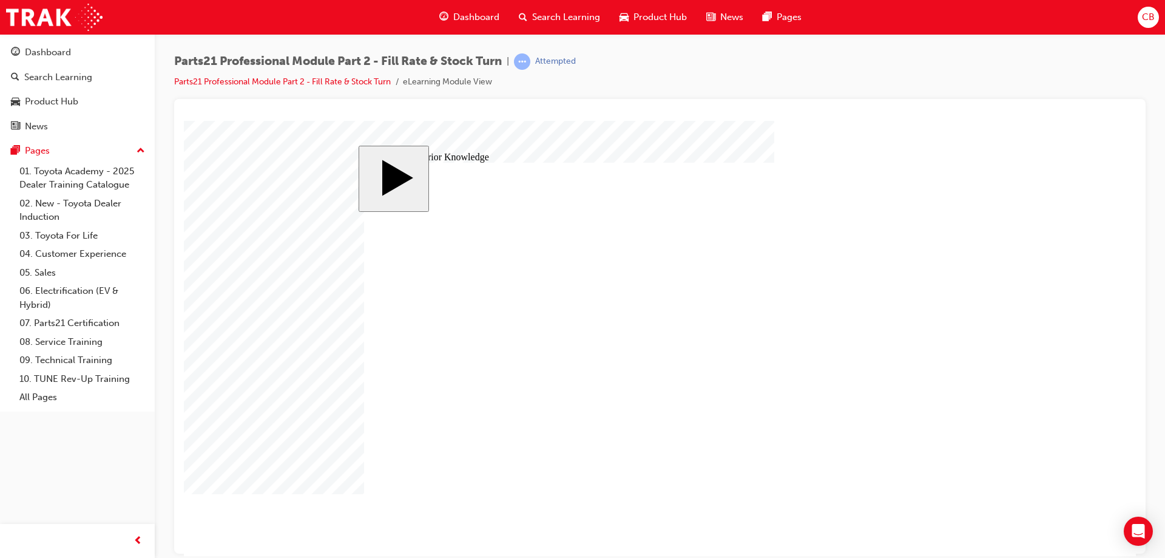
drag, startPoint x: 782, startPoint y: 332, endPoint x: 510, endPoint y: 364, distance: 273.2
drag, startPoint x: 705, startPoint y: 452, endPoint x: 706, endPoint y: 348, distance: 103.8
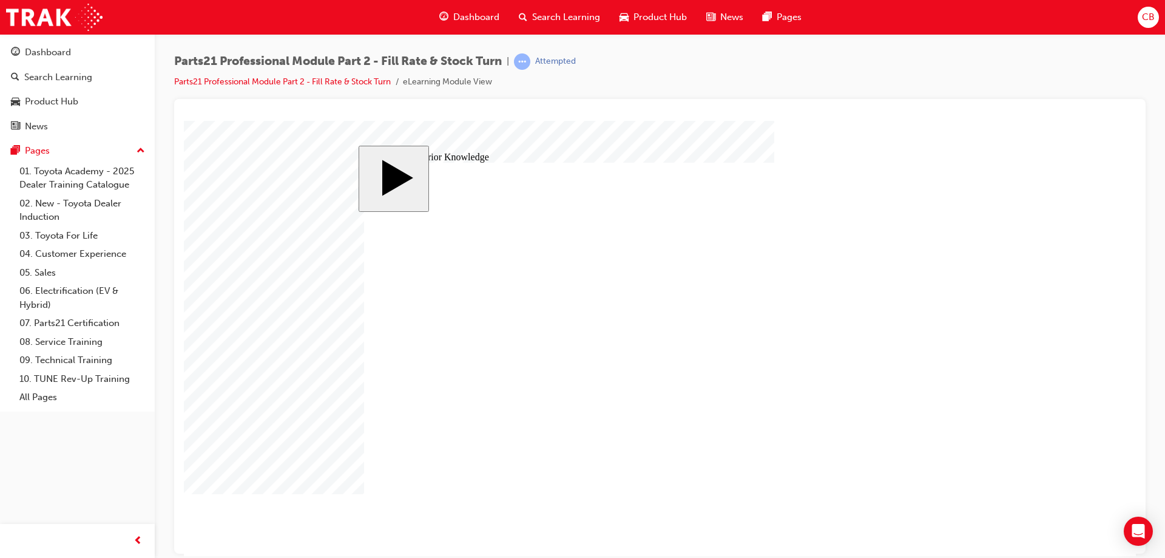
drag, startPoint x: 738, startPoint y: 395, endPoint x: 732, endPoint y: 458, distance: 62.8
drag, startPoint x: 746, startPoint y: 419, endPoint x: 746, endPoint y: 389, distance: 30.3
drag, startPoint x: 566, startPoint y: 289, endPoint x: 815, endPoint y: 416, distance: 279.0
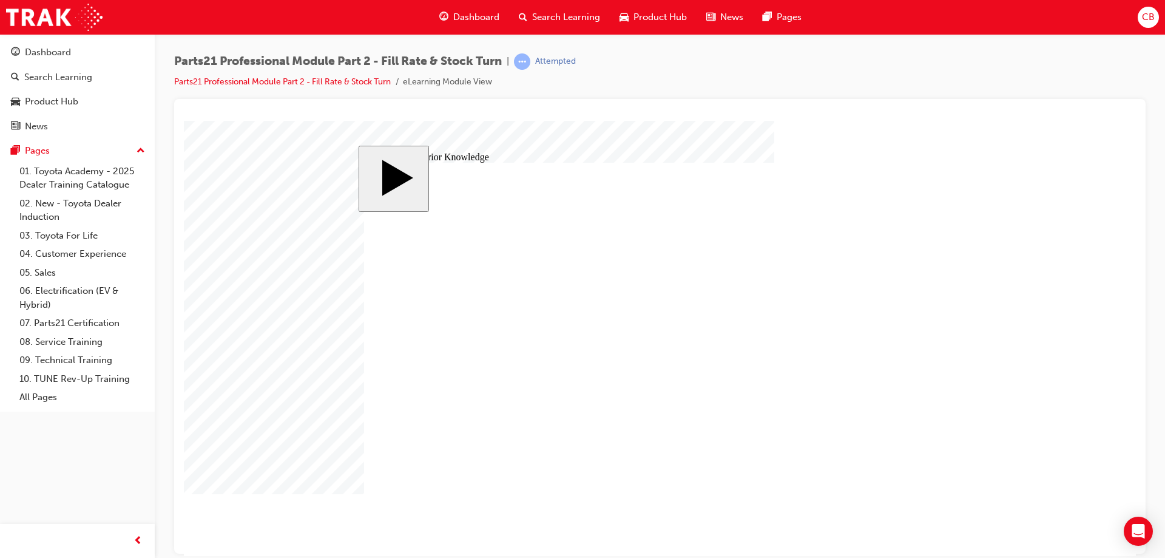
drag, startPoint x: 733, startPoint y: 450, endPoint x: 742, endPoint y: 419, distance: 32.8
drag, startPoint x: 451, startPoint y: 279, endPoint x: 743, endPoint y: 446, distance: 337.1
drag, startPoint x: 746, startPoint y: 454, endPoint x: 754, endPoint y: 384, distance: 70.2
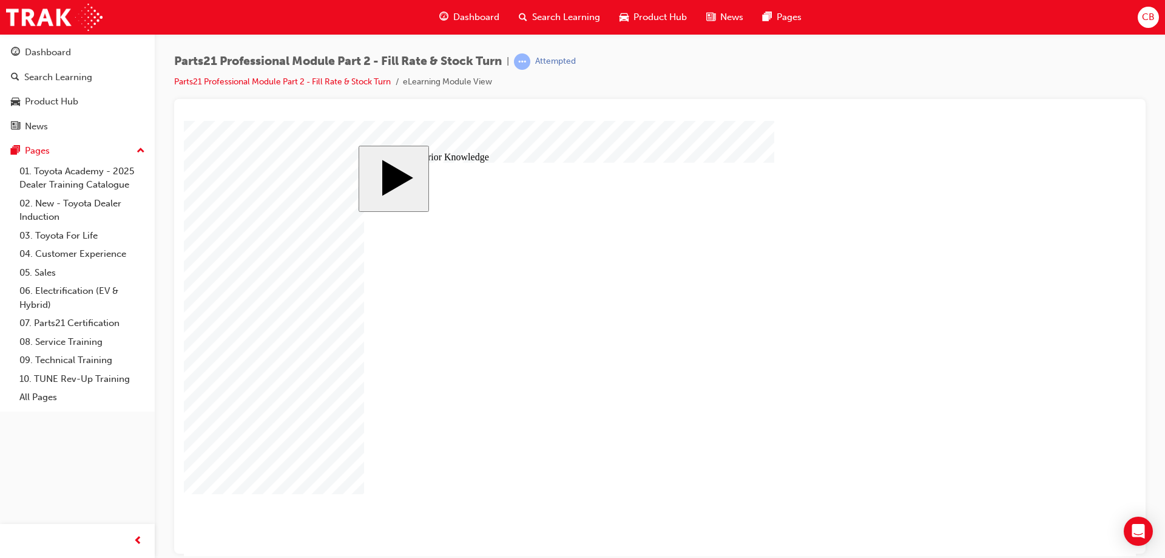
drag, startPoint x: 738, startPoint y: 417, endPoint x: 728, endPoint y: 445, distance: 30.3
drag, startPoint x: 623, startPoint y: 322, endPoint x: 824, endPoint y: 428, distance: 227.5
drag, startPoint x: 798, startPoint y: 305, endPoint x: 802, endPoint y: 272, distance: 33.0
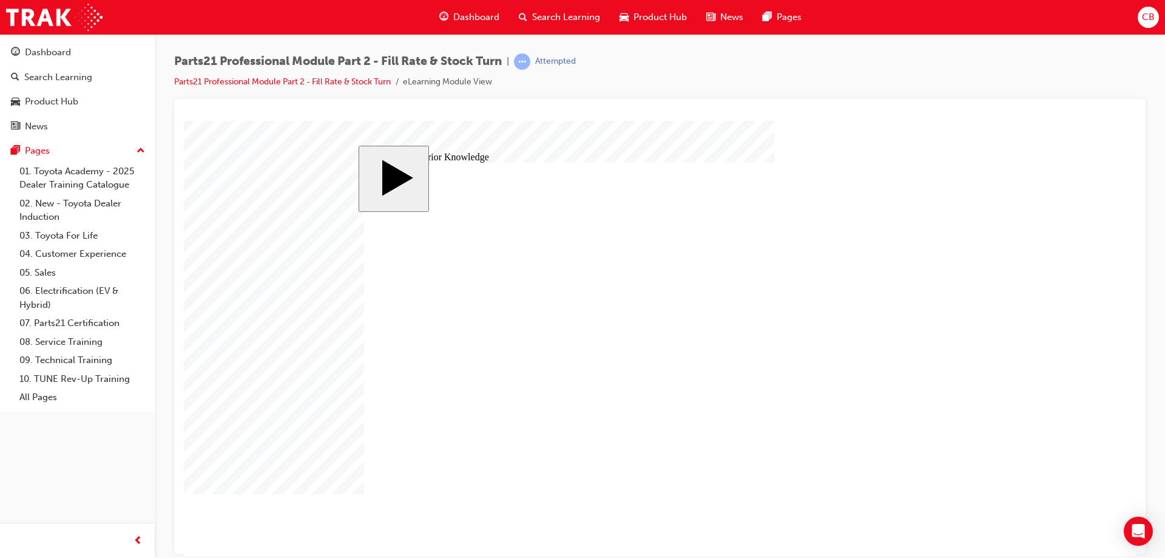
drag, startPoint x: 612, startPoint y: 401, endPoint x: 814, endPoint y: 300, distance: 226.6
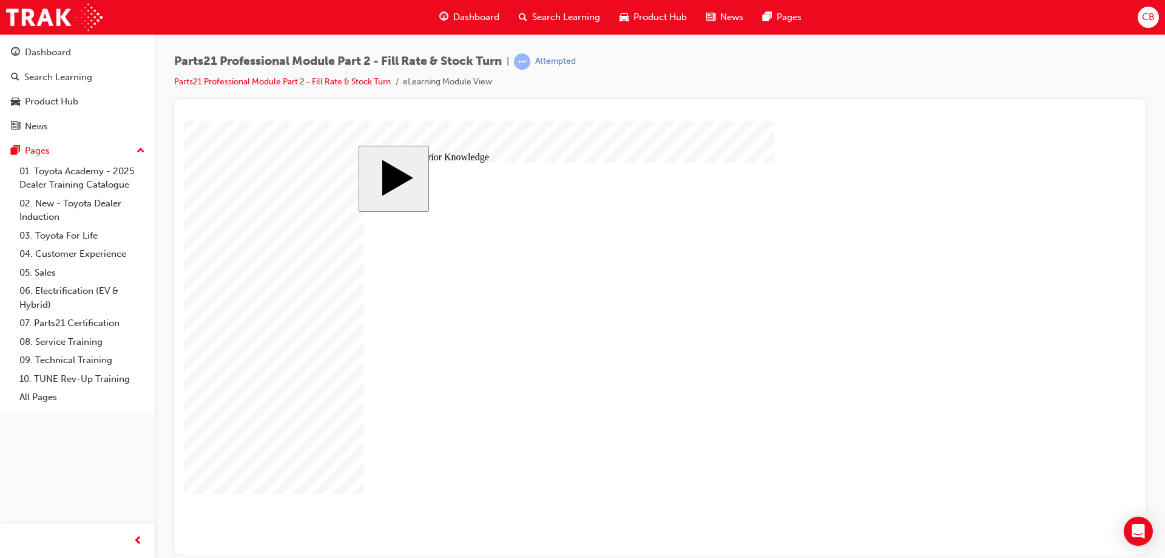
drag, startPoint x: 663, startPoint y: 369, endPoint x: 669, endPoint y: 374, distance: 8.2
drag, startPoint x: 899, startPoint y: 495, endPoint x: 826, endPoint y: 438, distance: 92.1
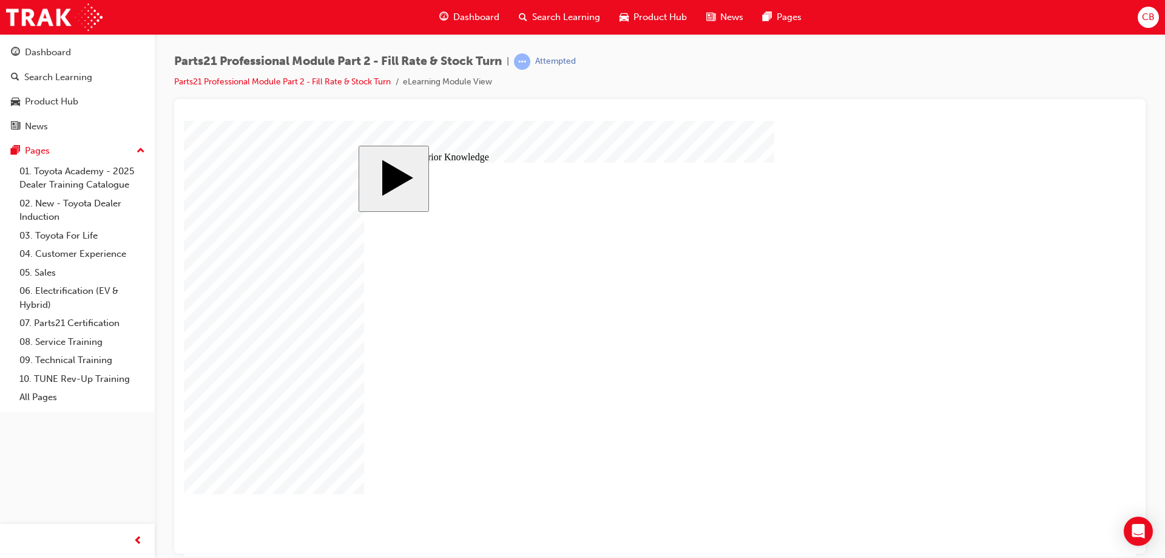
drag, startPoint x: 910, startPoint y: 499, endPoint x: 805, endPoint y: 445, distance: 117.8
drag, startPoint x: 928, startPoint y: 496, endPoint x: 873, endPoint y: 459, distance: 67.0
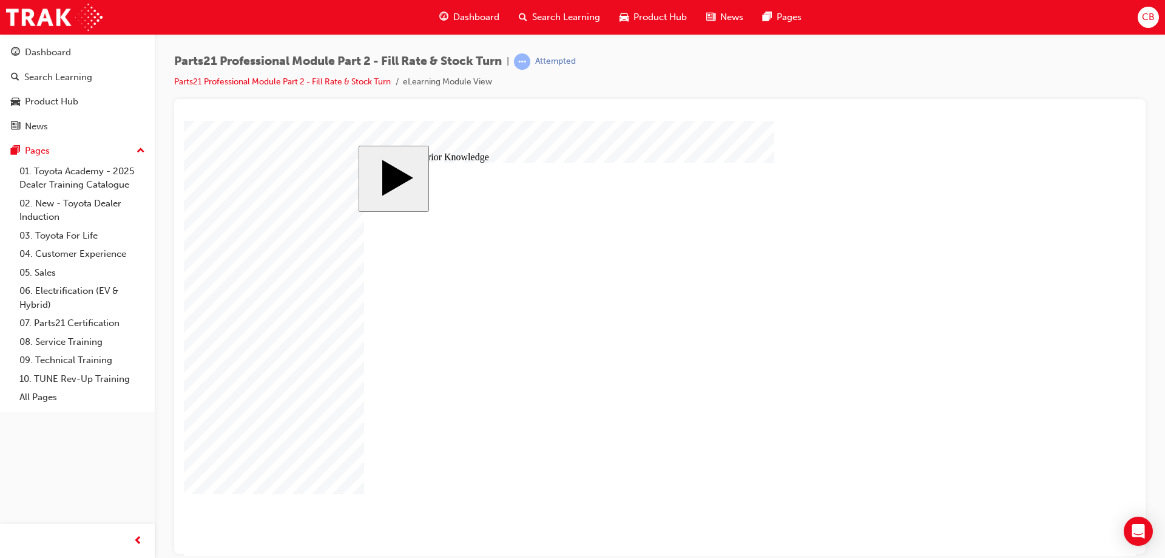
drag, startPoint x: 663, startPoint y: 374, endPoint x: 780, endPoint y: 427, distance: 128.5
drag, startPoint x: 668, startPoint y: 368, endPoint x: 846, endPoint y: 458, distance: 199.7
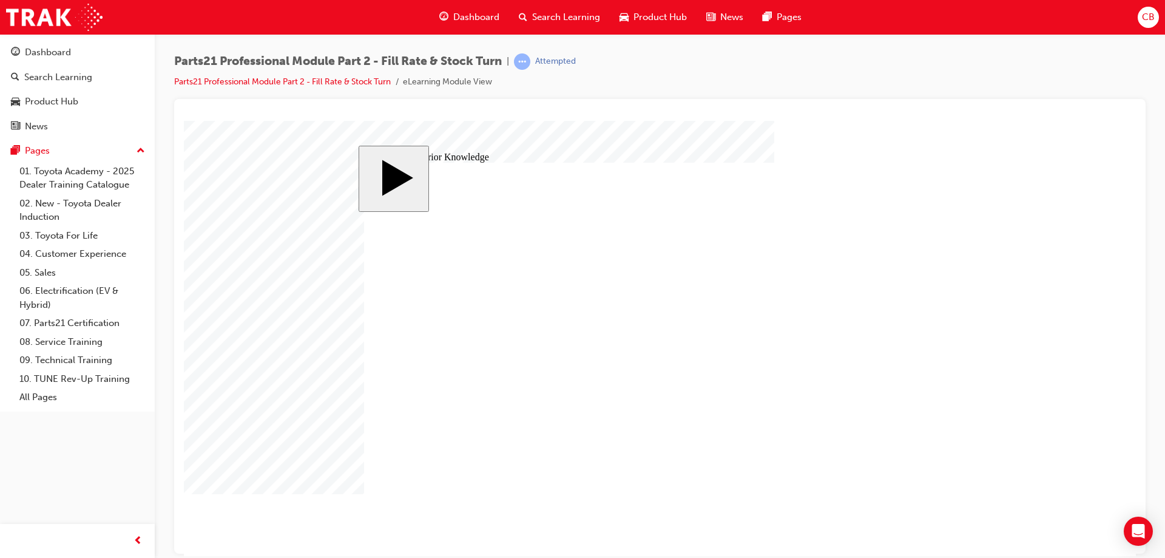
drag, startPoint x: 908, startPoint y: 484, endPoint x: 767, endPoint y: 387, distance: 171.0
drag, startPoint x: 706, startPoint y: 278, endPoint x: 443, endPoint y: 269, distance: 263.5
drag, startPoint x: 674, startPoint y: 314, endPoint x: 464, endPoint y: 265, distance: 216.4
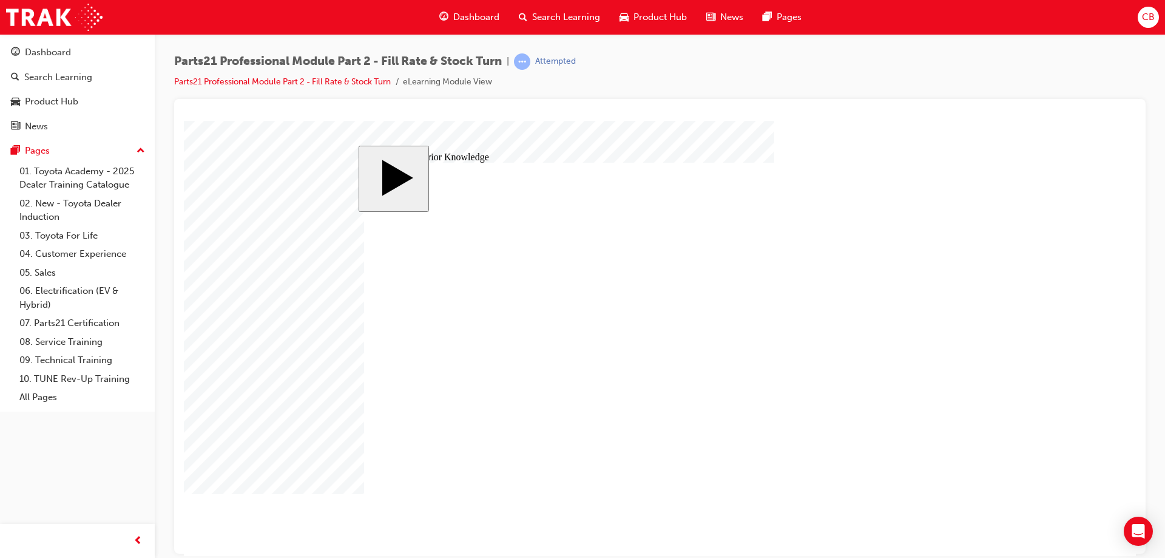
drag, startPoint x: 700, startPoint y: 333, endPoint x: 509, endPoint y: 258, distance: 205.4
drag, startPoint x: 612, startPoint y: 282, endPoint x: 456, endPoint y: 325, distance: 161.8
drag, startPoint x: 500, startPoint y: 335, endPoint x: 734, endPoint y: 272, distance: 242.6
drag, startPoint x: 522, startPoint y: 415, endPoint x: 799, endPoint y: 340, distance: 286.6
drag, startPoint x: 773, startPoint y: 455, endPoint x: 744, endPoint y: 340, distance: 118.3
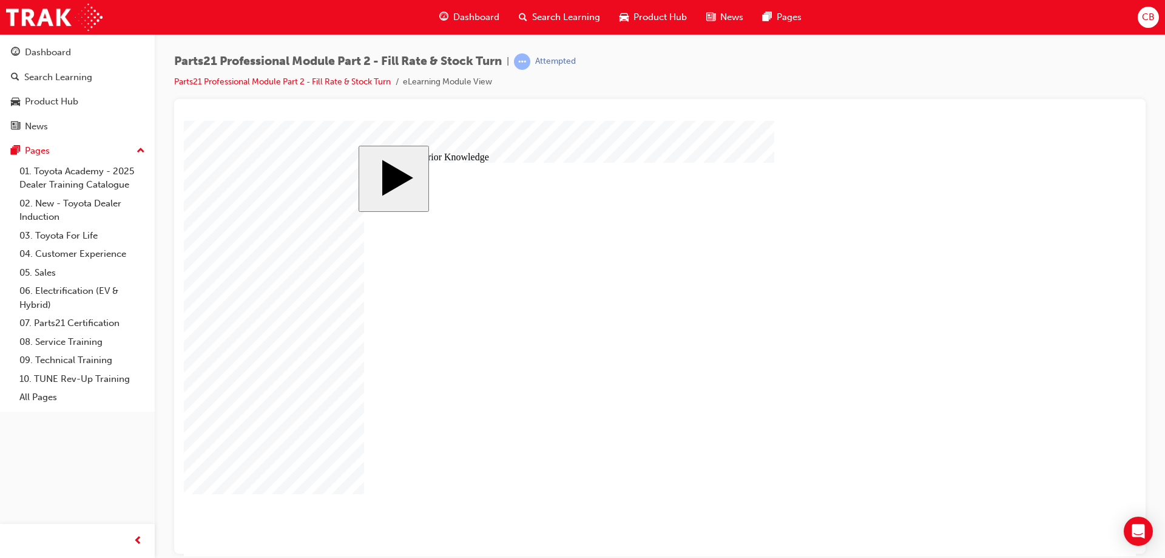
drag, startPoint x: 519, startPoint y: 377, endPoint x: 742, endPoint y: 455, distance: 236.1
drag, startPoint x: 702, startPoint y: 422, endPoint x: 455, endPoint y: 362, distance: 254.8
drag, startPoint x: 711, startPoint y: 390, endPoint x: 706, endPoint y: 413, distance: 24.3
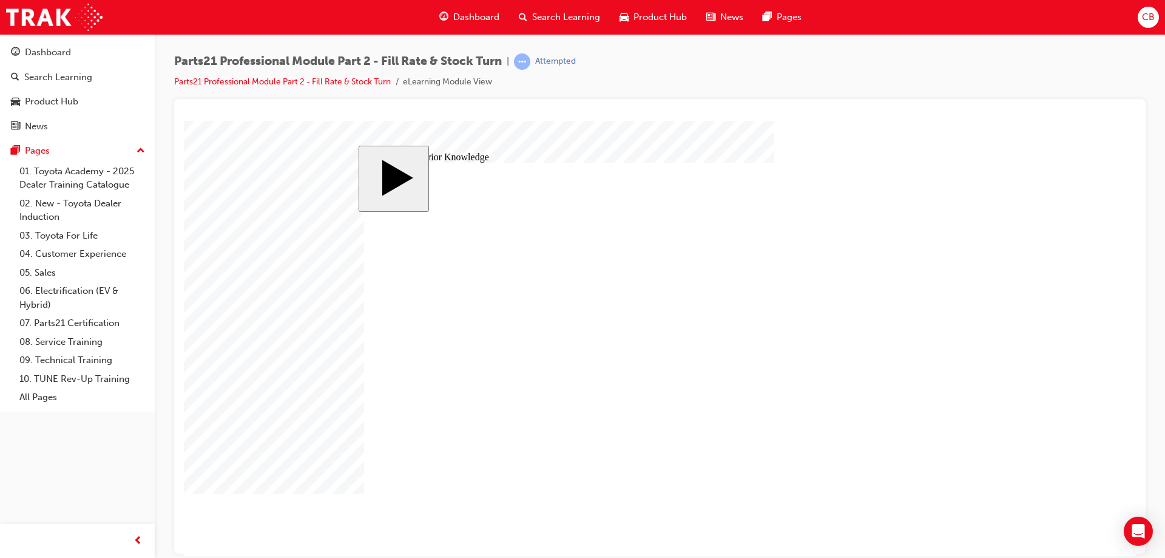
drag, startPoint x: 569, startPoint y: 432, endPoint x: 785, endPoint y: 385, distance: 221.0
drag, startPoint x: 714, startPoint y: 390, endPoint x: 491, endPoint y: 368, distance: 223.7
drag, startPoint x: 692, startPoint y: 419, endPoint x: 331, endPoint y: 401, distance: 361.6
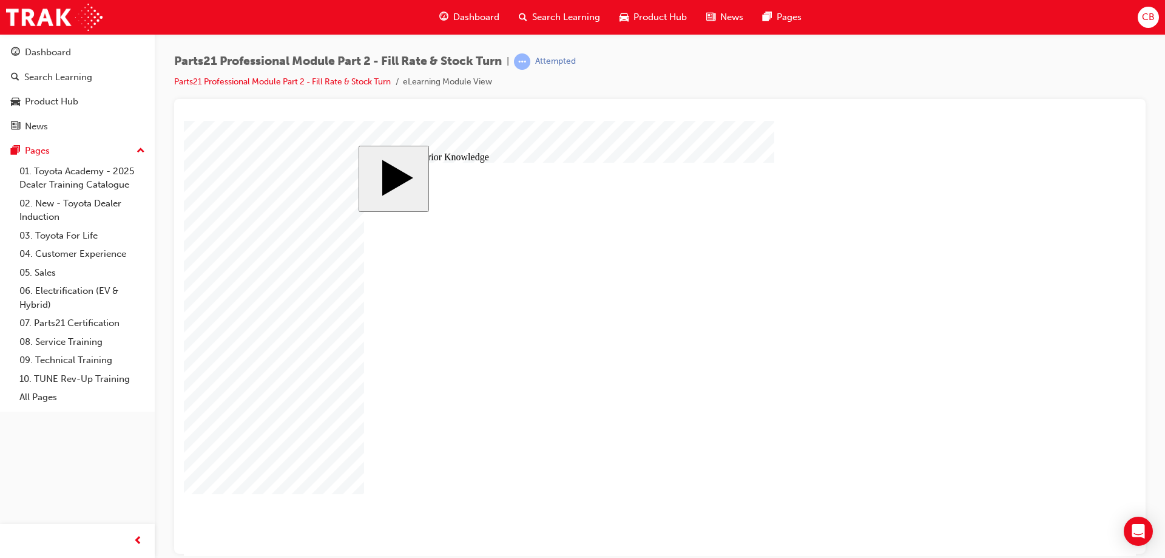
drag, startPoint x: 703, startPoint y: 388, endPoint x: 408, endPoint y: 337, distance: 299.4
drag, startPoint x: 748, startPoint y: 452, endPoint x: 392, endPoint y: 383, distance: 362.9
drag, startPoint x: 708, startPoint y: 340, endPoint x: 441, endPoint y: 407, distance: 276.0
drag, startPoint x: 487, startPoint y: 345, endPoint x: 487, endPoint y: 441, distance: 96.5
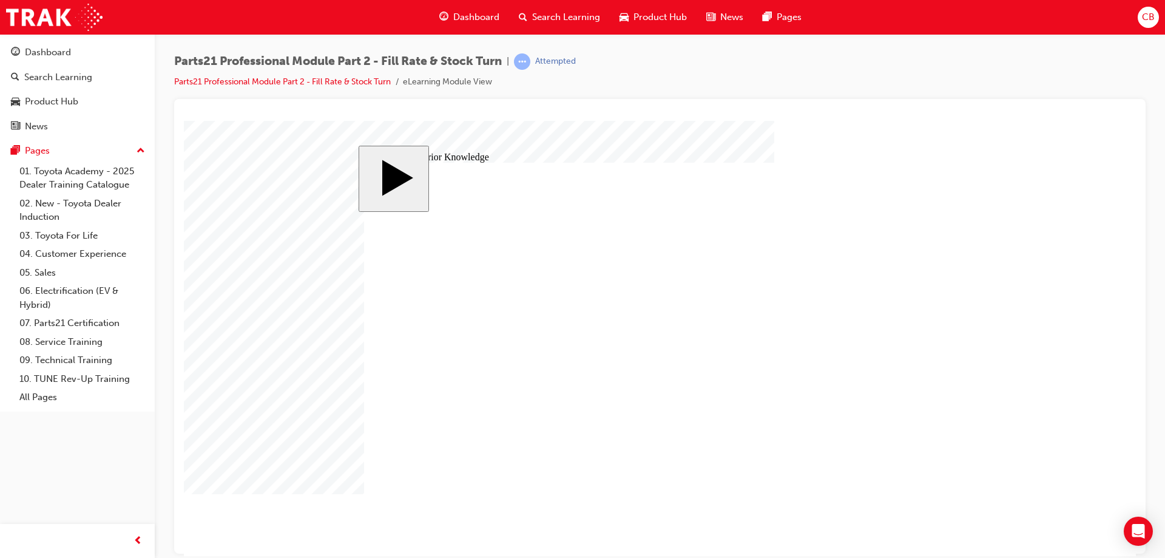
drag, startPoint x: 512, startPoint y: 311, endPoint x: 502, endPoint y: 402, distance: 92.1
drag, startPoint x: 562, startPoint y: 314, endPoint x: 571, endPoint y: 420, distance: 106.0
drag, startPoint x: 546, startPoint y: 272, endPoint x: 802, endPoint y: 379, distance: 277.2
drag, startPoint x: 447, startPoint y: 310, endPoint x: 705, endPoint y: 455, distance: 295.1
drag, startPoint x: 699, startPoint y: 274, endPoint x: 372, endPoint y: 293, distance: 327.6
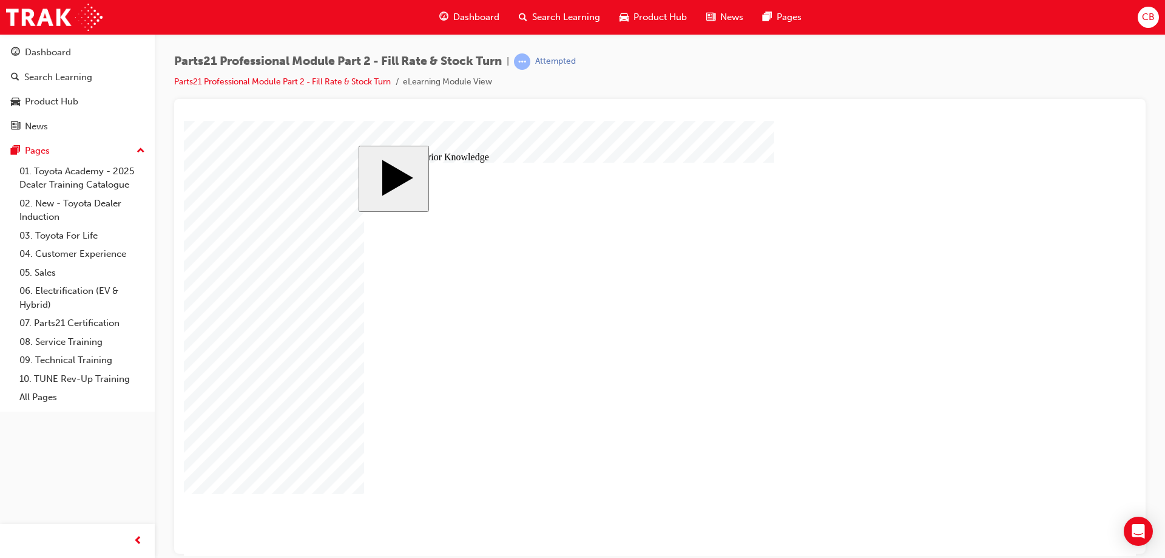
drag, startPoint x: 851, startPoint y: 303, endPoint x: 838, endPoint y: 282, distance: 25.3
drag, startPoint x: 527, startPoint y: 370, endPoint x: 796, endPoint y: 422, distance: 273.7
drag, startPoint x: 560, startPoint y: 342, endPoint x: 726, endPoint y: 306, distance: 170.0
drag, startPoint x: 539, startPoint y: 434, endPoint x: 769, endPoint y: 343, distance: 246.8
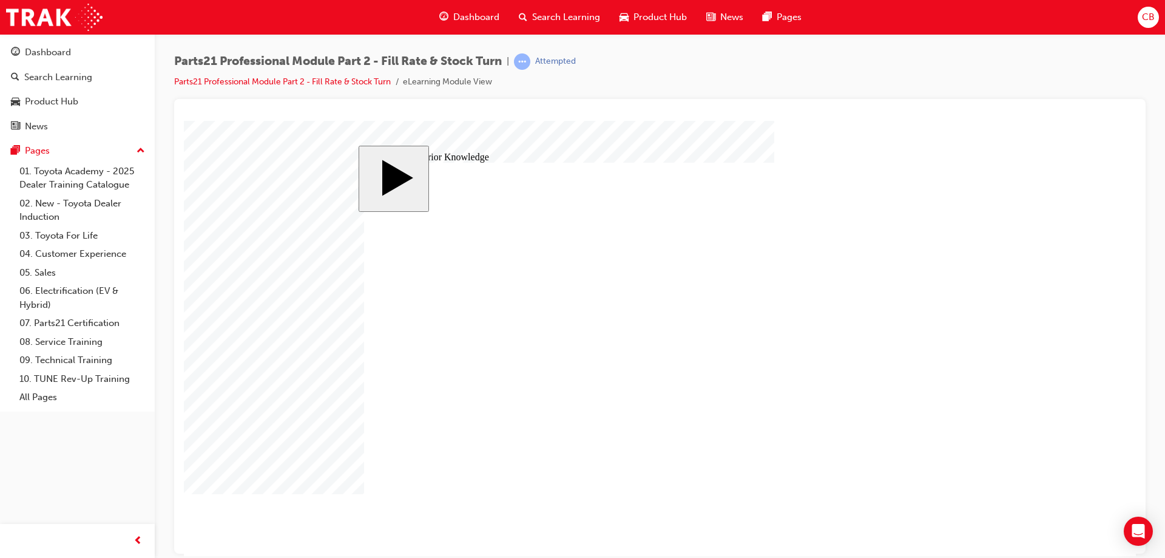
drag, startPoint x: 696, startPoint y: 318, endPoint x: 528, endPoint y: 365, distance: 174.6
drag, startPoint x: 693, startPoint y: 334, endPoint x: 691, endPoint y: 301, distance: 32.8
drag, startPoint x: 683, startPoint y: 311, endPoint x: 676, endPoint y: 348, distance: 37.6
drag, startPoint x: 592, startPoint y: 428, endPoint x: 800, endPoint y: 300, distance: 243.9
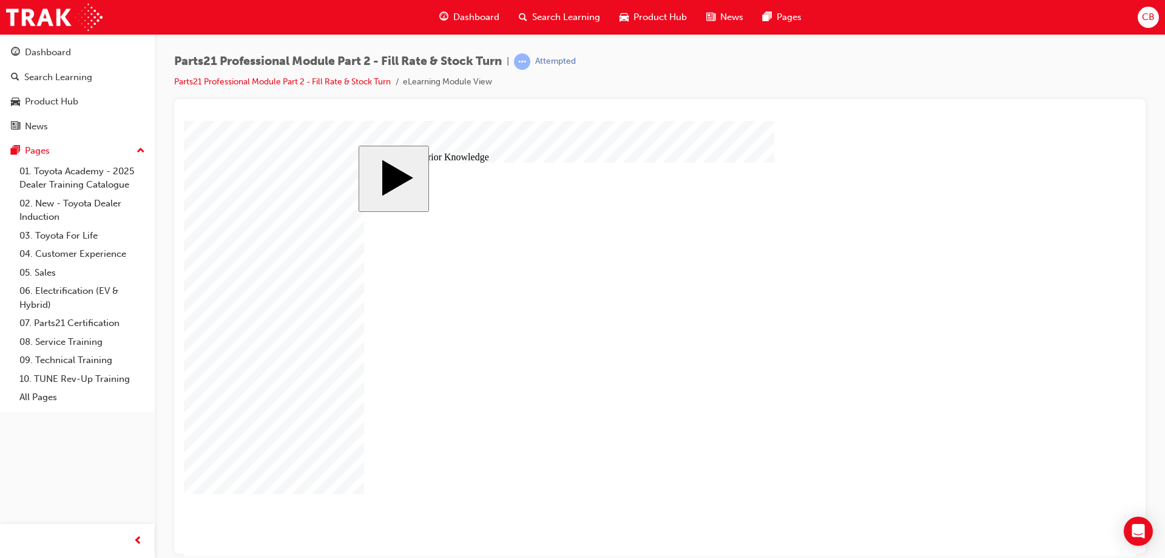
drag, startPoint x: 519, startPoint y: 332, endPoint x: 394, endPoint y: 327, distance: 125.1
radio input "true"
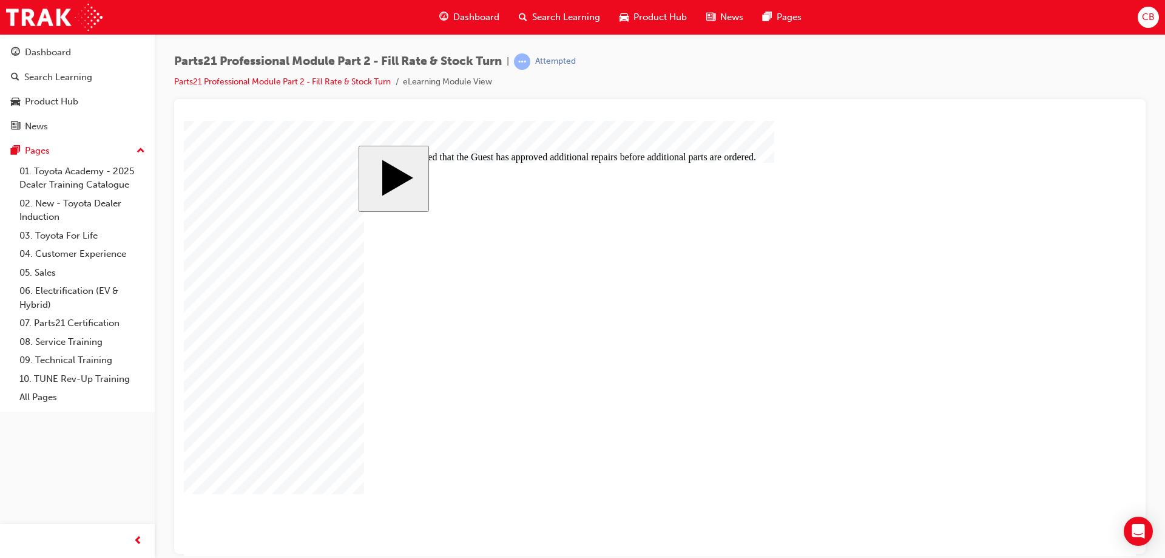
drag, startPoint x: 386, startPoint y: 309, endPoint x: 416, endPoint y: 323, distance: 33.2
checkbox input "true"
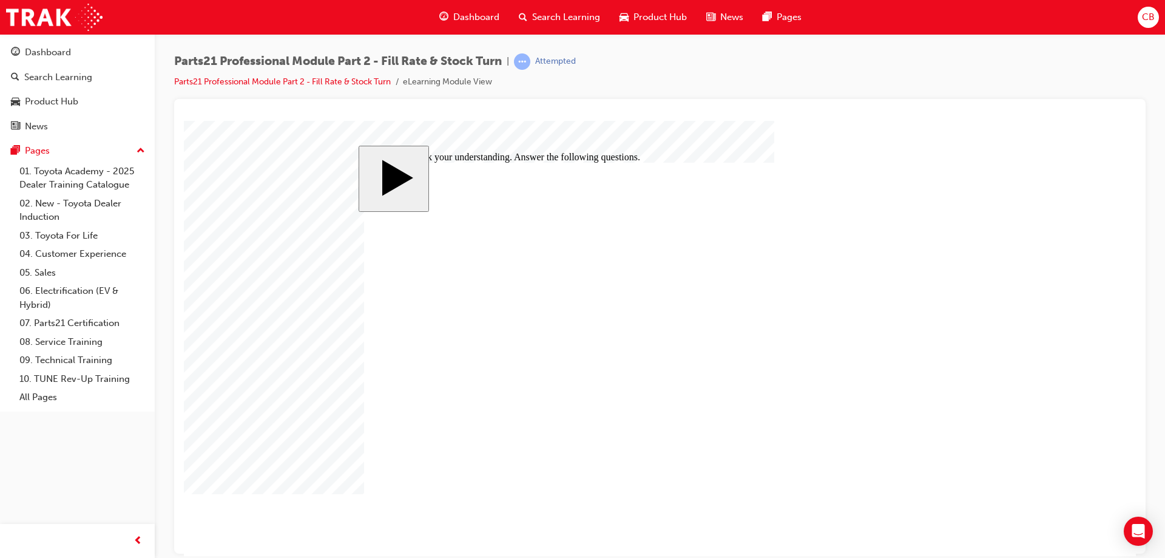
drag, startPoint x: 614, startPoint y: 362, endPoint x: 628, endPoint y: 362, distance: 14.6
drag, startPoint x: 673, startPoint y: 372, endPoint x: 655, endPoint y: 372, distance: 17.6
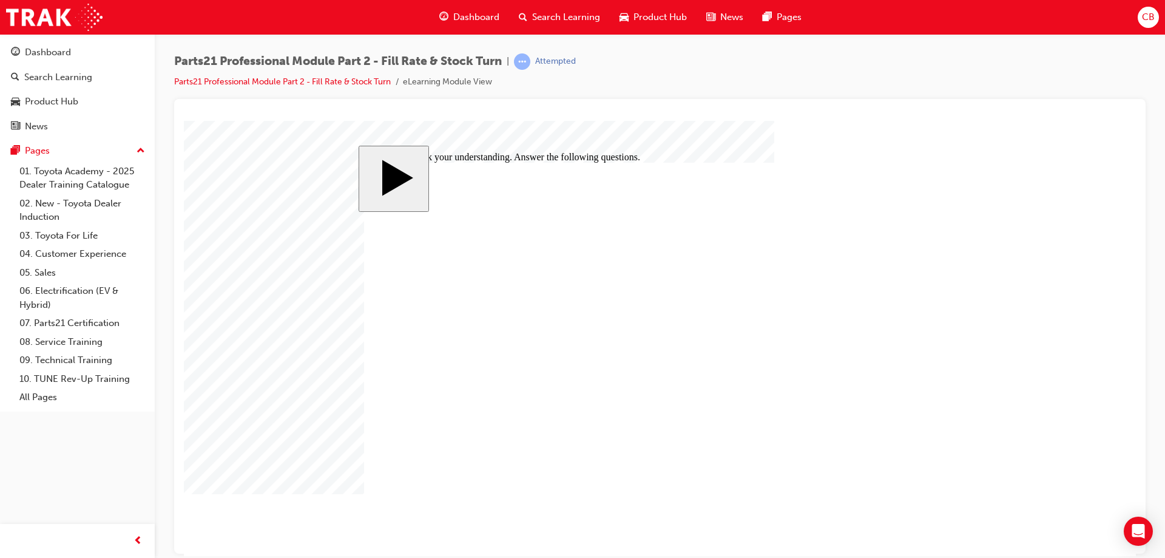
checkbox input "true"
drag, startPoint x: 390, startPoint y: 309, endPoint x: 452, endPoint y: 333, distance: 66.8
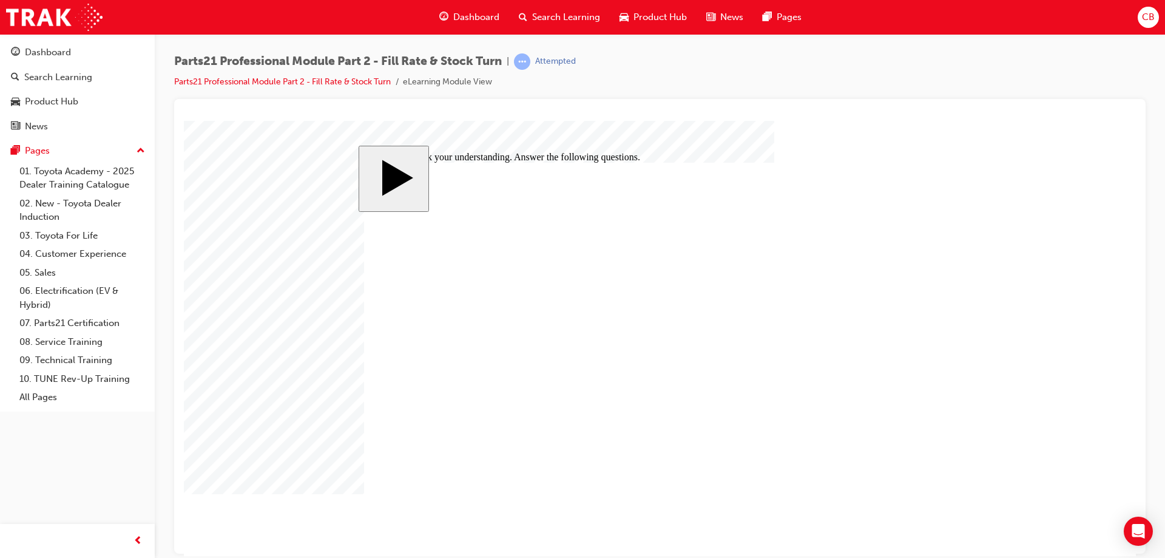
checkbox input "false"
drag, startPoint x: 487, startPoint y: 297, endPoint x: 498, endPoint y: 298, distance: 11.0
drag, startPoint x: 425, startPoint y: 426, endPoint x: 569, endPoint y: 315, distance: 181.2
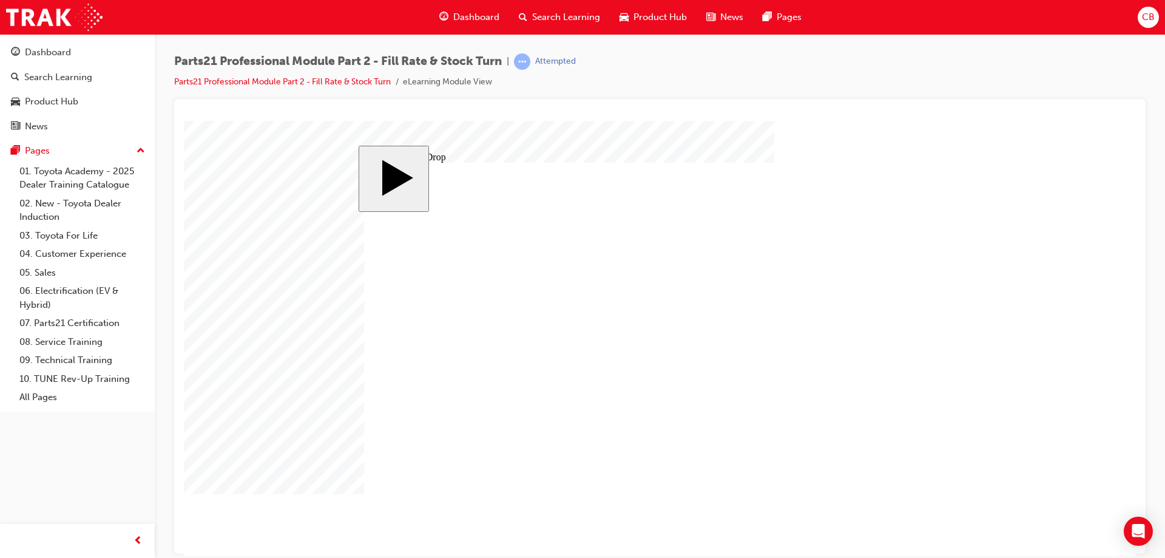
drag, startPoint x: 485, startPoint y: 353, endPoint x: 856, endPoint y: 328, distance: 371.7
drag, startPoint x: 458, startPoint y: 303, endPoint x: 932, endPoint y: 473, distance: 503.7
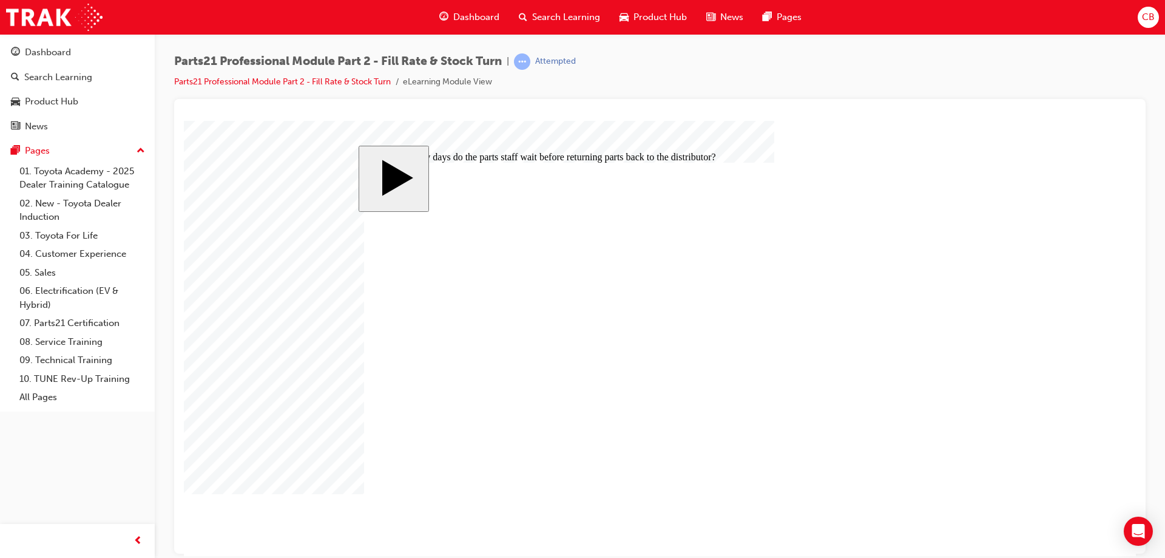
radio input "true"
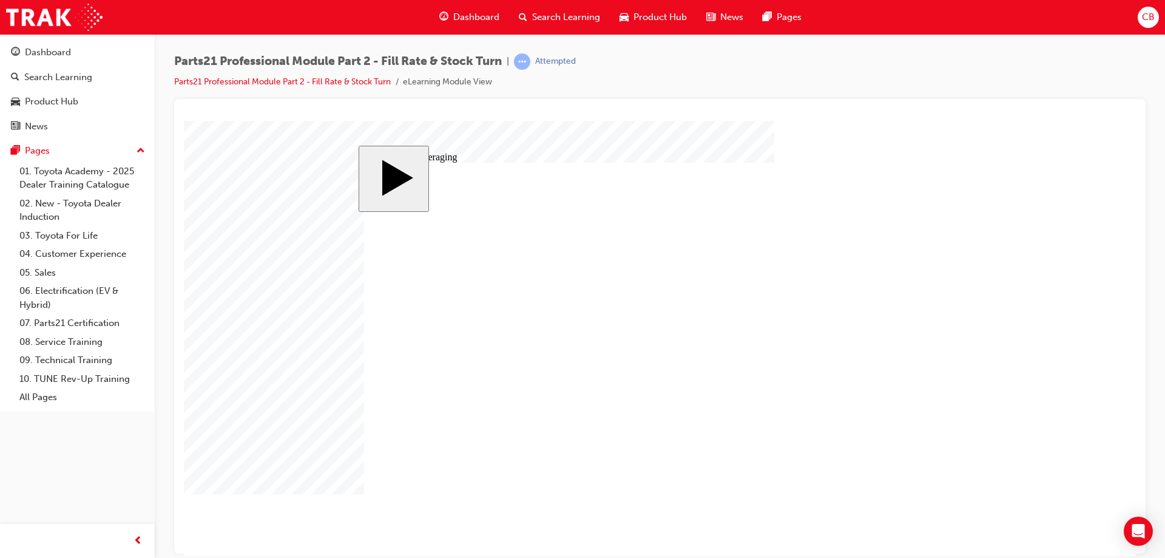
type input "4"
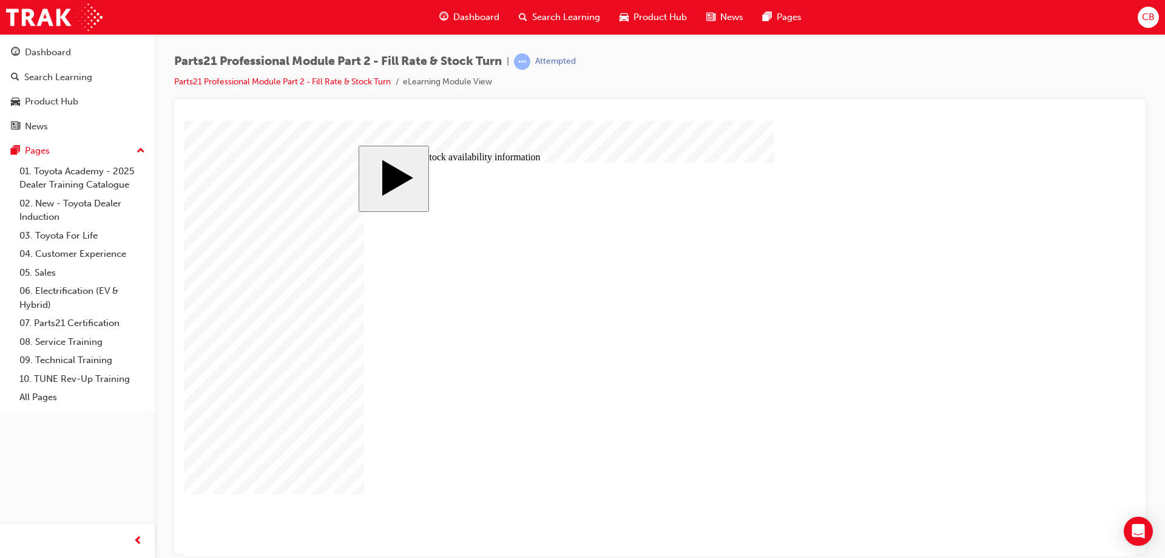
drag, startPoint x: 472, startPoint y: 307, endPoint x: 469, endPoint y: 319, distance: 12.4
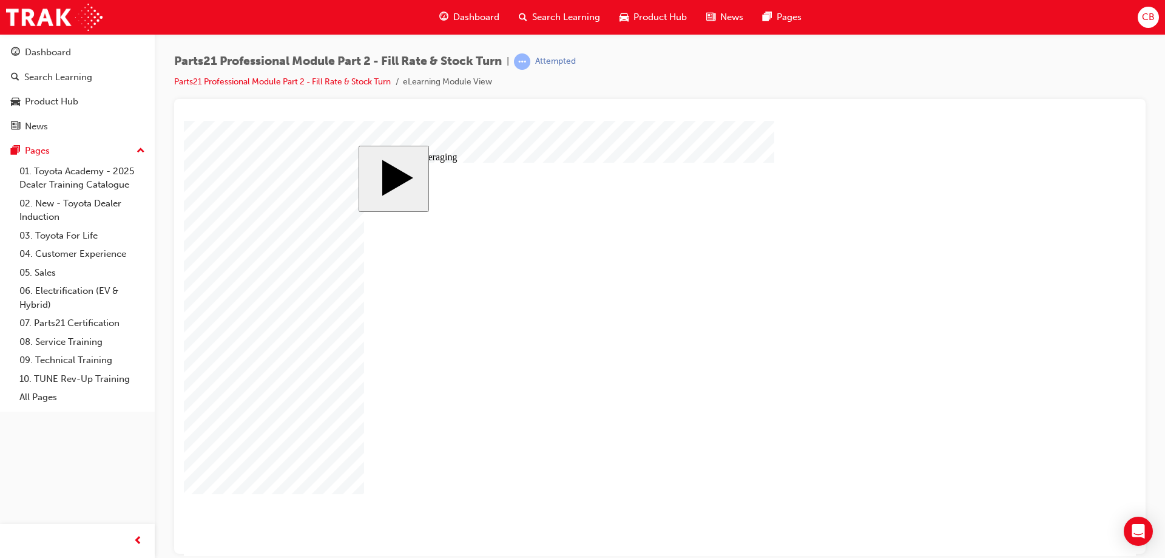
drag, startPoint x: 625, startPoint y: 340, endPoint x: 609, endPoint y: 371, distance: 35.6
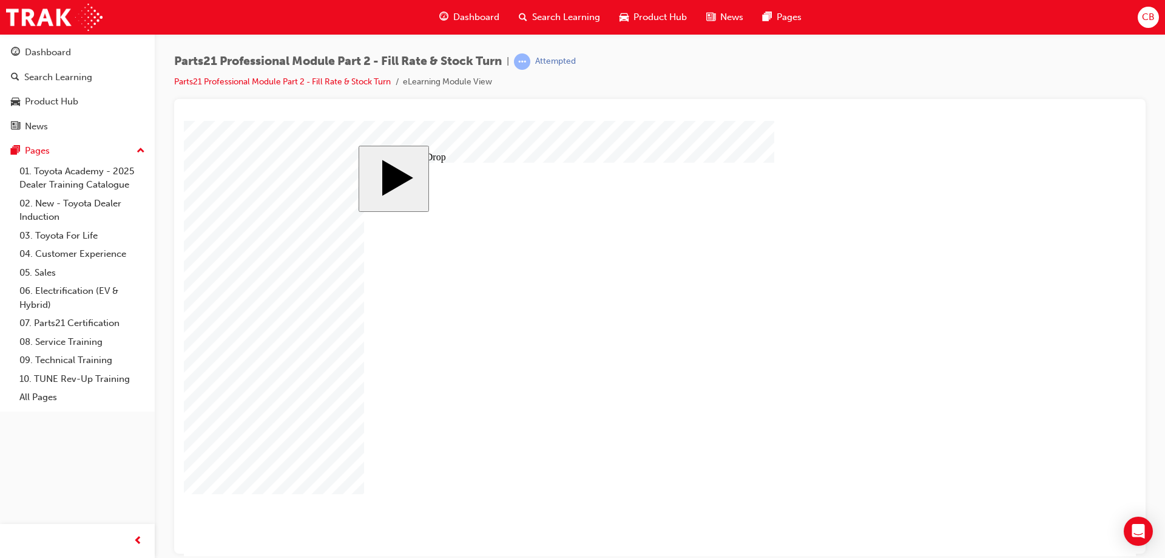
drag, startPoint x: 502, startPoint y: 337, endPoint x: 727, endPoint y: 329, distance: 225.3
drag, startPoint x: 509, startPoint y: 299, endPoint x: 709, endPoint y: 328, distance: 203.1
drag, startPoint x: 433, startPoint y: 290, endPoint x: 717, endPoint y: 333, distance: 287.2
drag, startPoint x: 423, startPoint y: 430, endPoint x: 752, endPoint y: 393, distance: 331.1
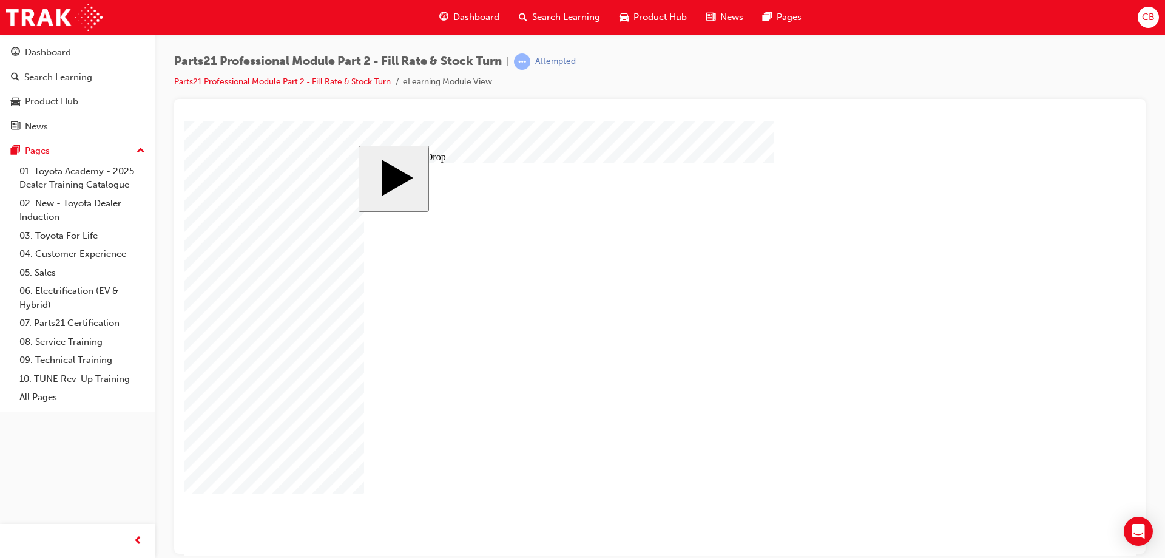
drag, startPoint x: 499, startPoint y: 424, endPoint x: 737, endPoint y: 380, distance: 241.4
drag, startPoint x: 635, startPoint y: 364, endPoint x: 630, endPoint y: 370, distance: 8.2
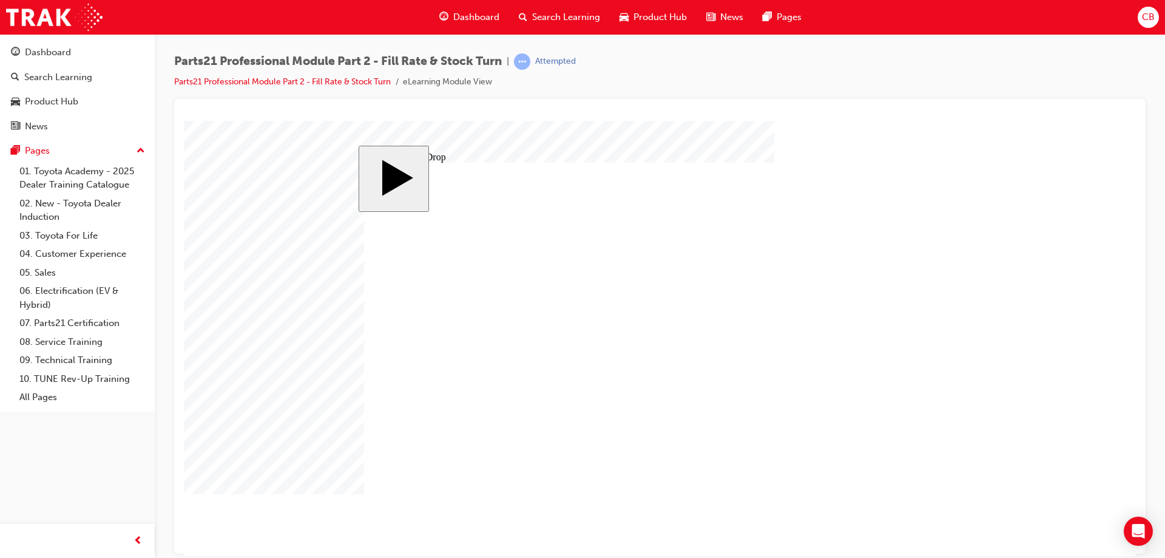
drag, startPoint x: 413, startPoint y: 385, endPoint x: 765, endPoint y: 371, distance: 351.6
radio input "true"
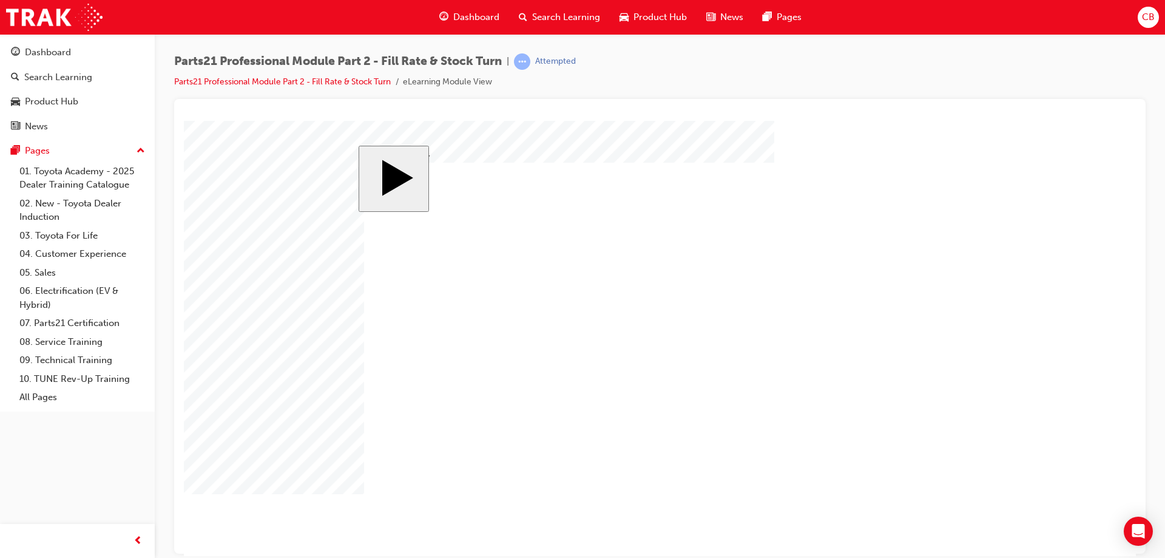
checkbox input "false"
checkbox input "true"
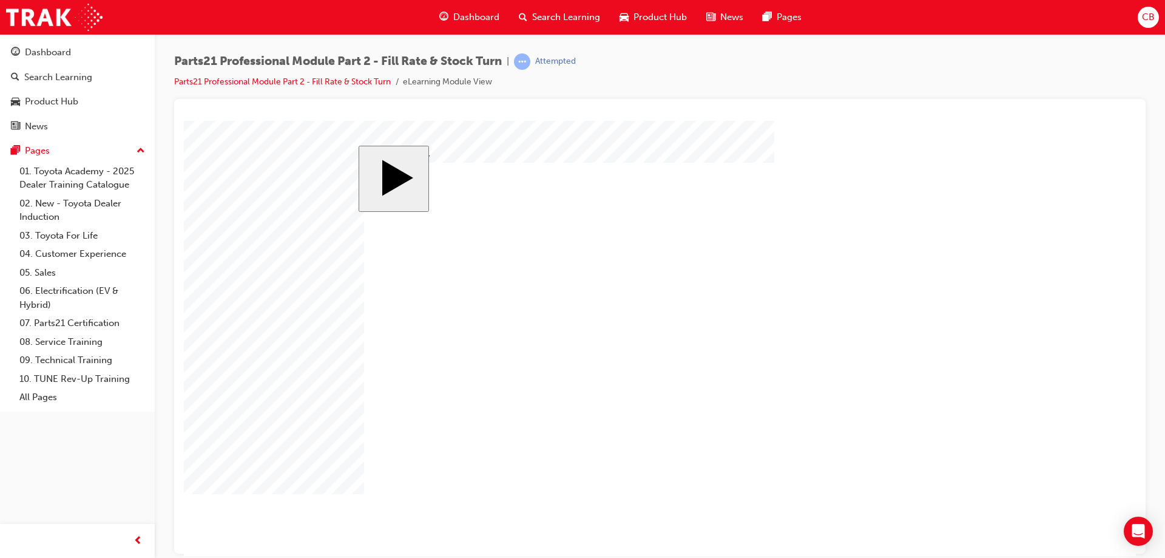
drag, startPoint x: 391, startPoint y: 285, endPoint x: 385, endPoint y: 306, distance: 22.1
checkbox input "true"
drag, startPoint x: 385, startPoint y: 306, endPoint x: 399, endPoint y: 325, distance: 23.9
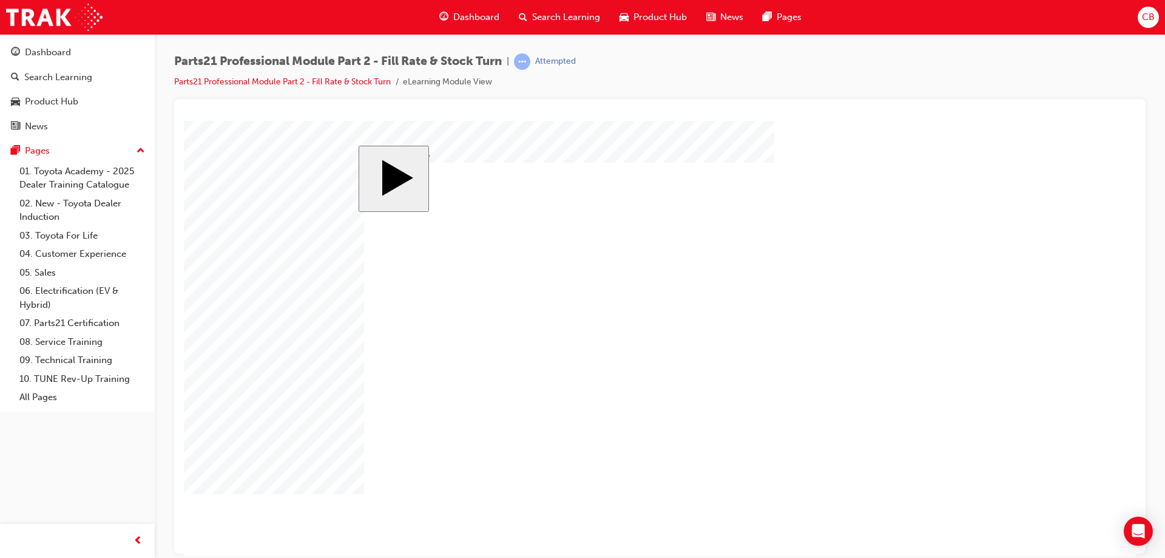
checkbox input "true"
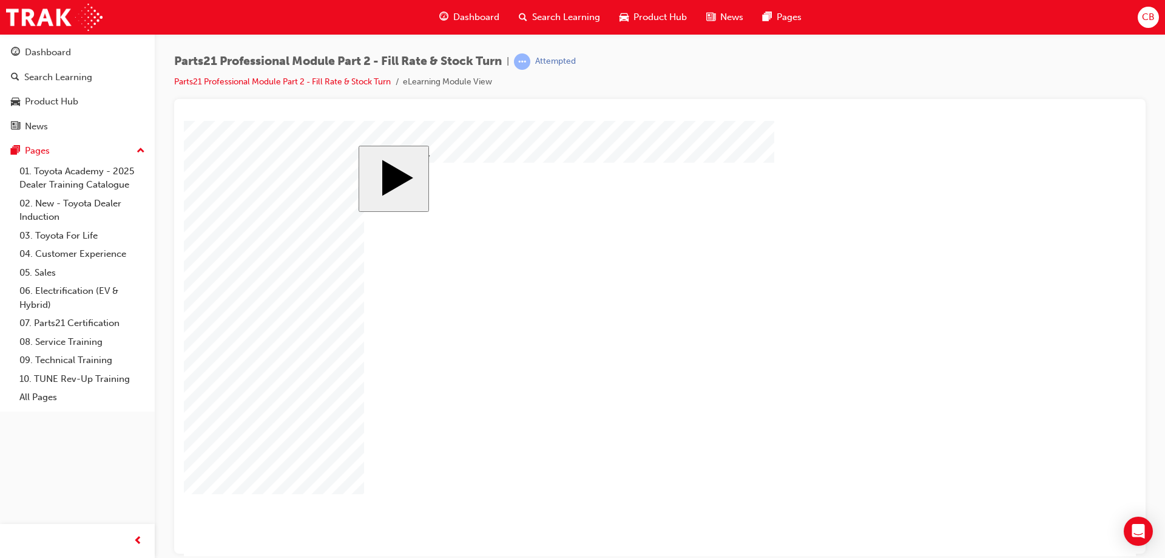
checkbox input "true"
drag, startPoint x: 444, startPoint y: 367, endPoint x: 438, endPoint y: 425, distance: 59.2
checkbox input "true"
drag, startPoint x: 436, startPoint y: 431, endPoint x: 584, endPoint y: 469, distance: 152.8
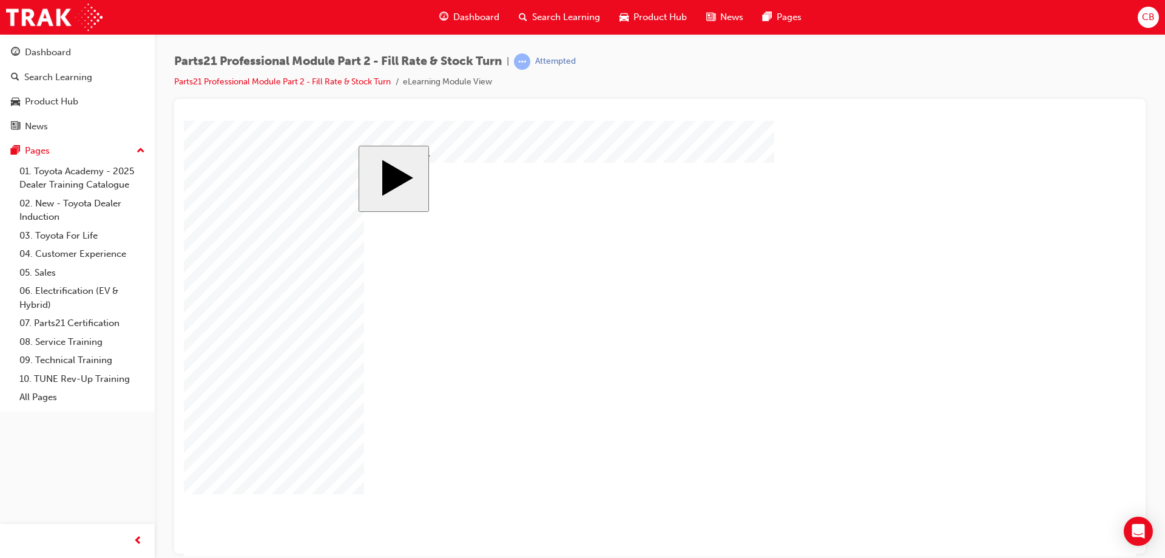
checkbox input "true"
drag, startPoint x: 663, startPoint y: 376, endPoint x: 613, endPoint y: 372, distance: 50.5
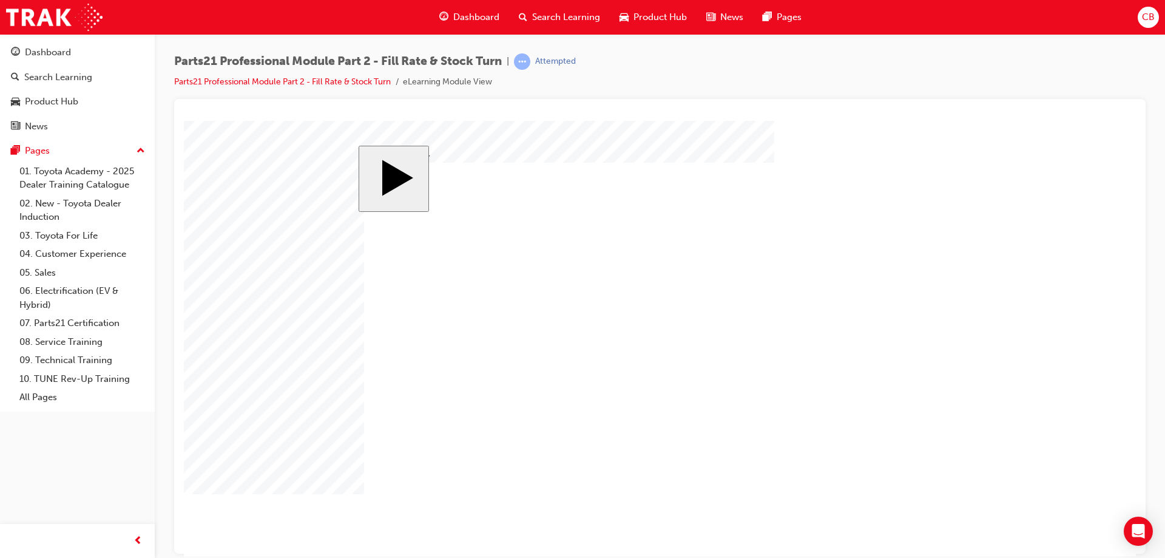
checkbox input "true"
checkbox input "false"
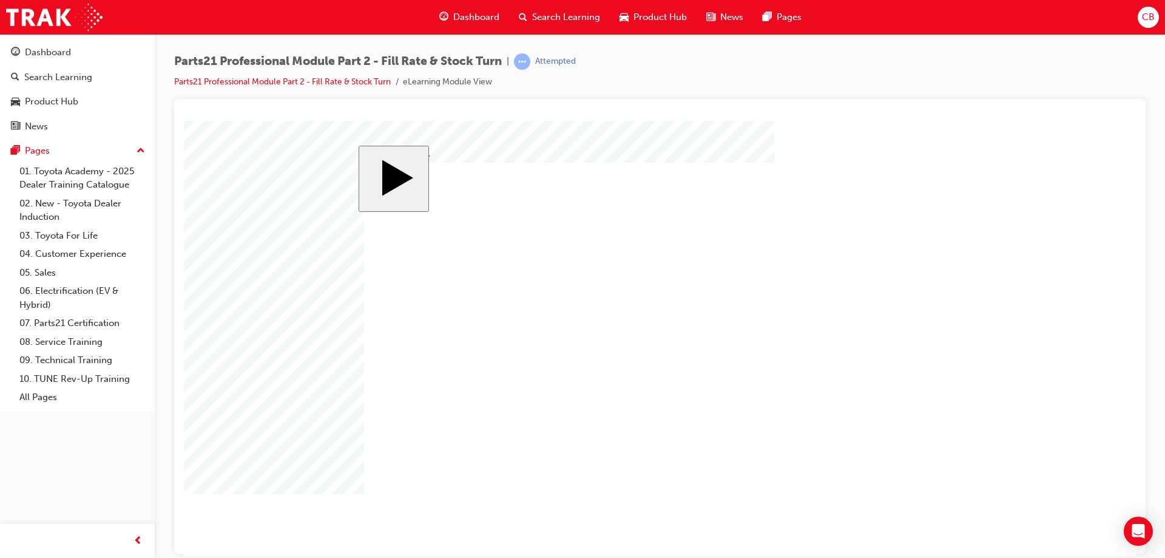
drag, startPoint x: 393, startPoint y: 359, endPoint x: 385, endPoint y: 385, distance: 27.3
checkbox input "false"
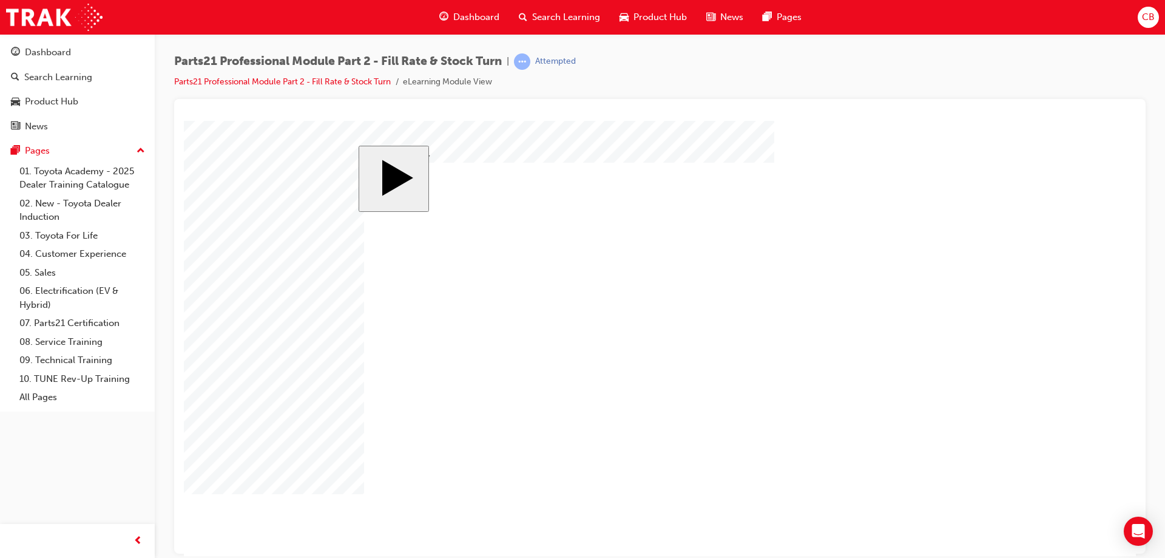
checkbox input "true"
drag, startPoint x: 383, startPoint y: 431, endPoint x: 384, endPoint y: 423, distance: 8.5
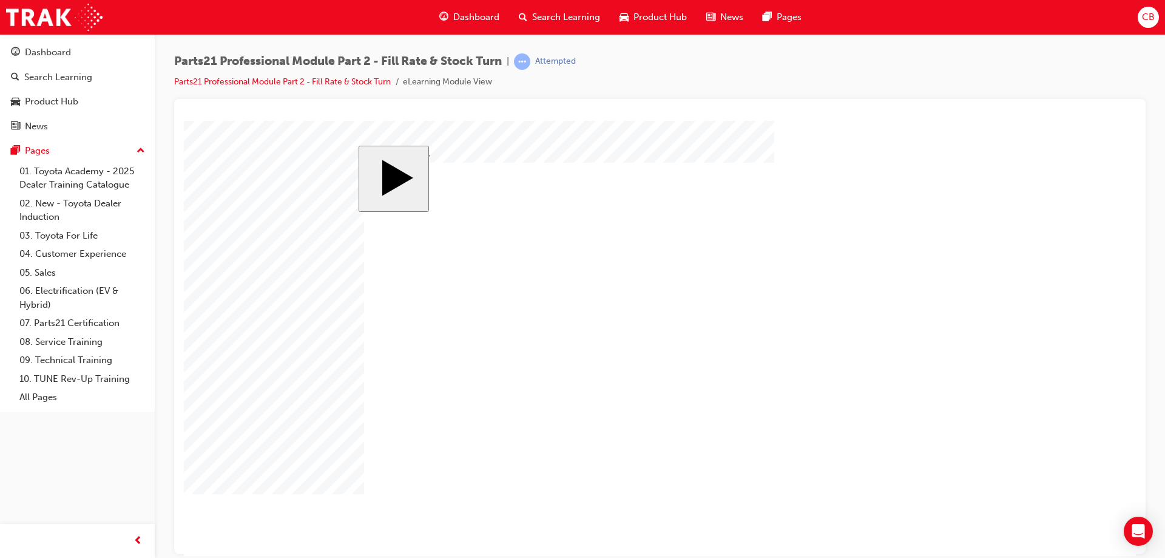
checkbox input "true"
checkbox input "false"
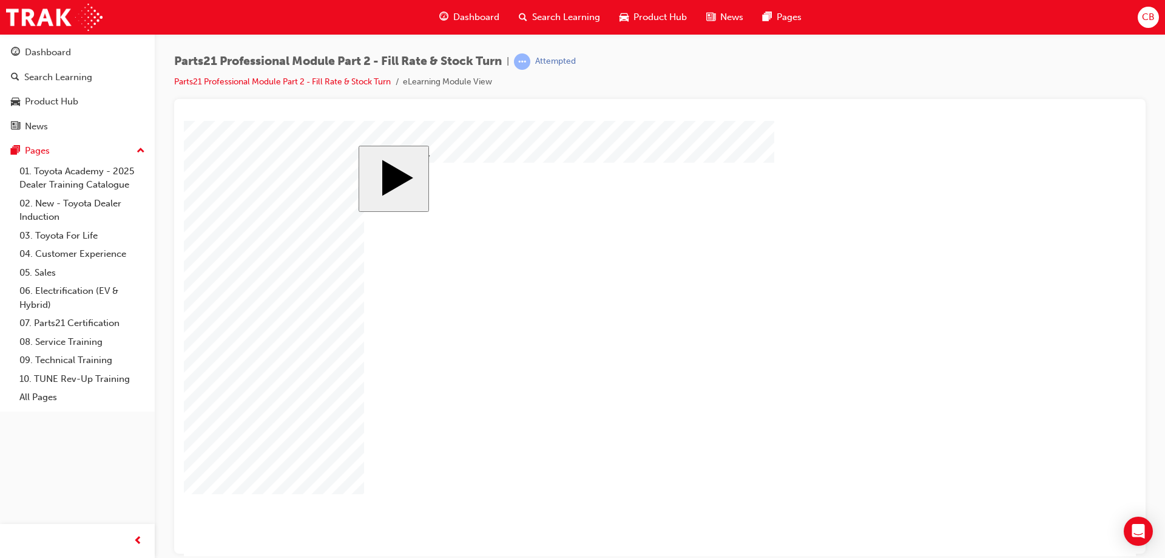
drag, startPoint x: 390, startPoint y: 441, endPoint x: 401, endPoint y: 402, distance: 40.2
checkbox input "false"
checkbox input "true"
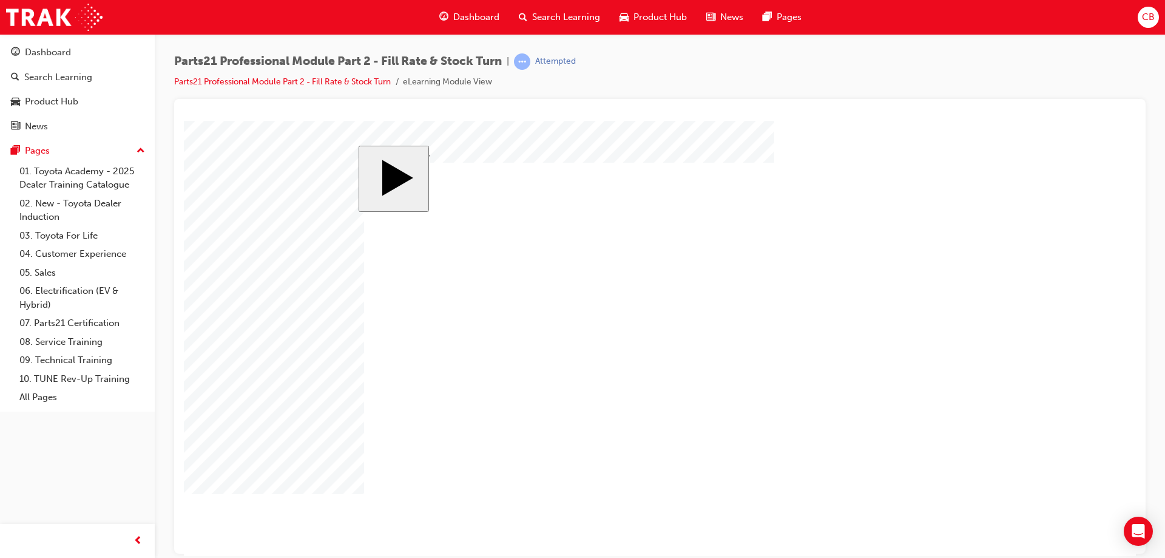
checkbox input "false"
drag, startPoint x: 681, startPoint y: 391, endPoint x: 655, endPoint y: 390, distance: 26.1
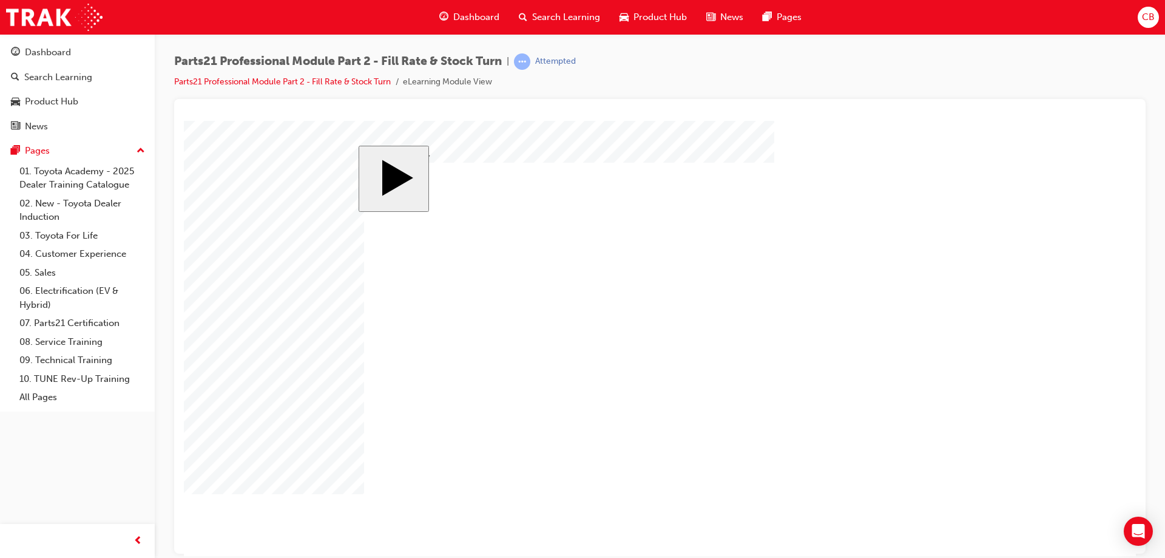
checkbox input "true"
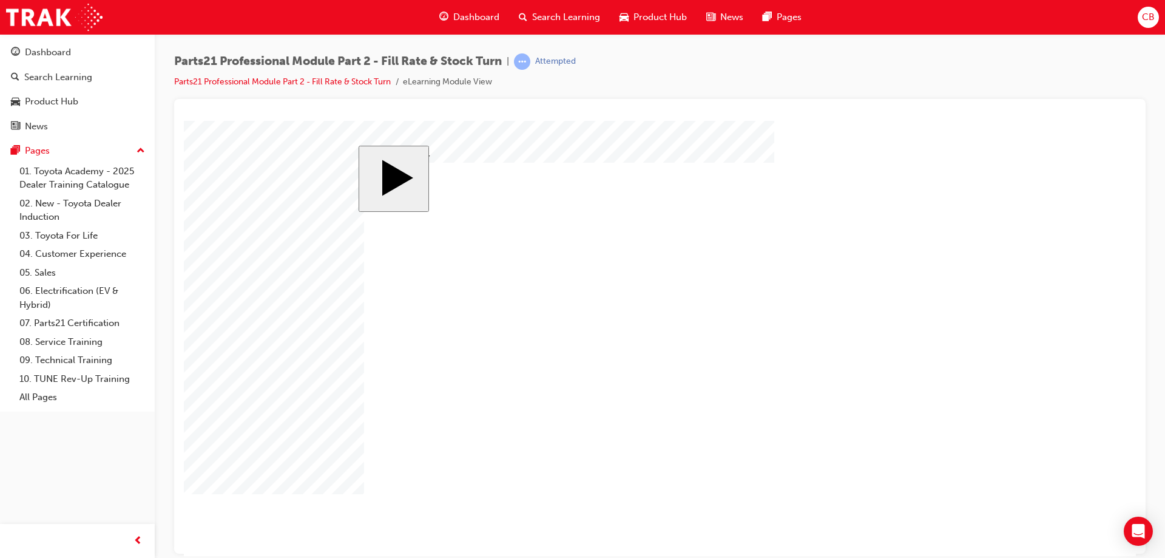
checkbox input "true"
drag, startPoint x: 445, startPoint y: 375, endPoint x: 503, endPoint y: 379, distance: 57.8
checkbox input "false"
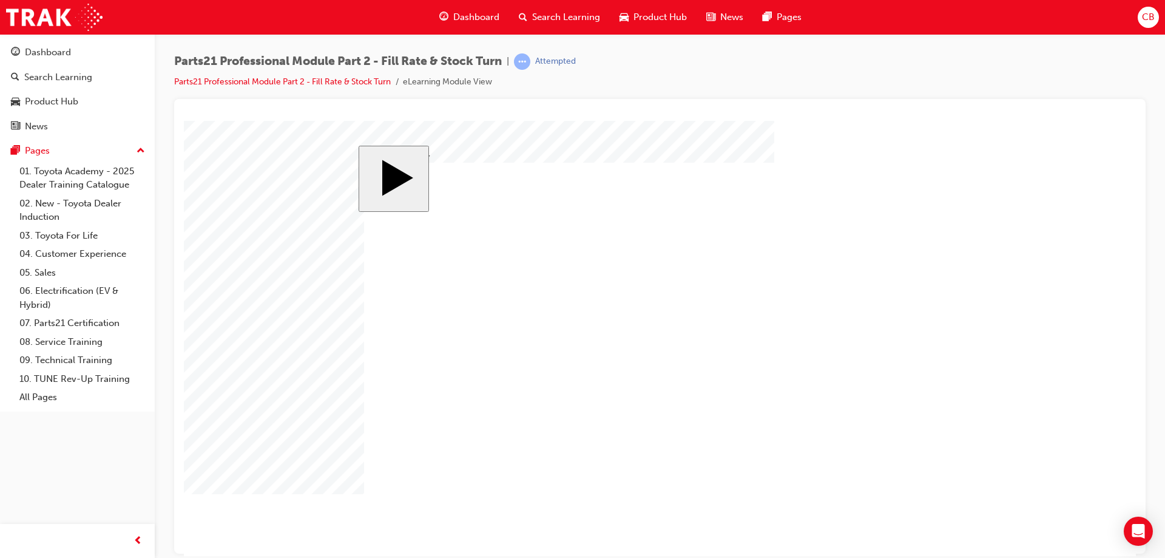
checkbox input "true"
checkbox input "false"
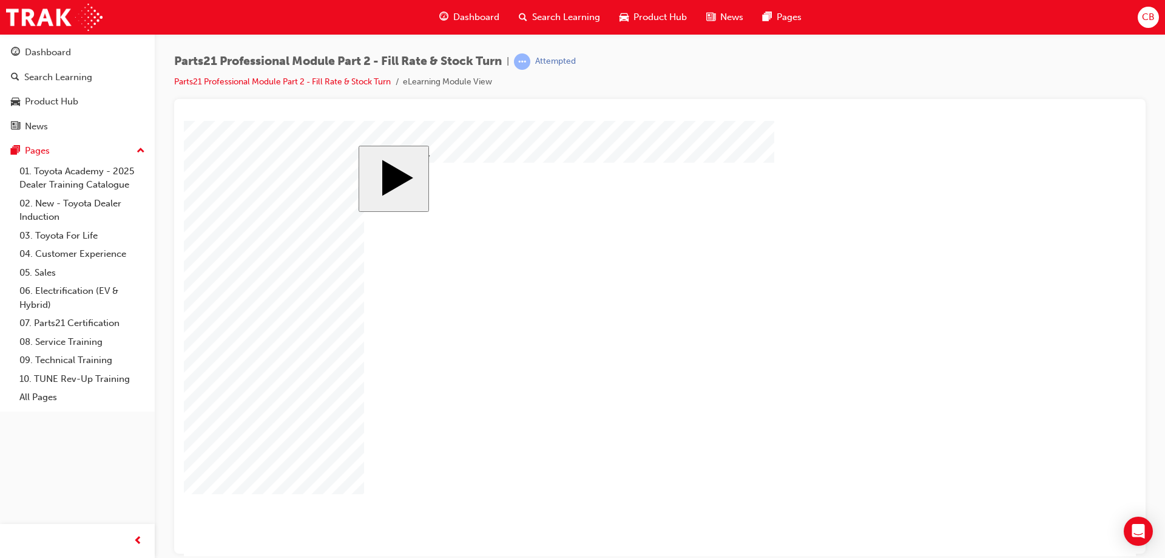
checkbox input "true"
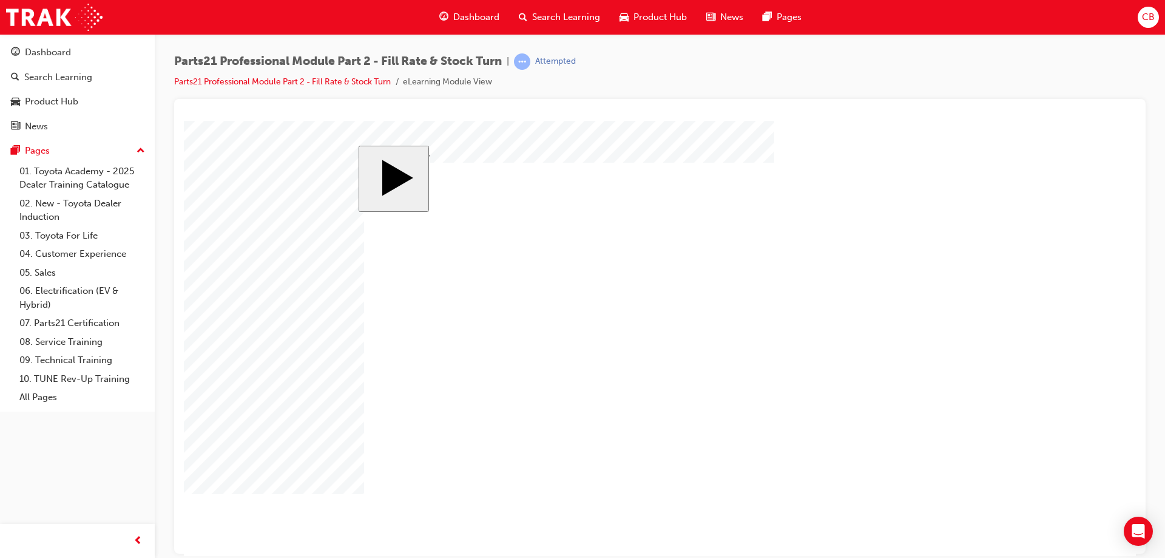
checkbox input "false"
drag, startPoint x: 673, startPoint y: 385, endPoint x: 631, endPoint y: 392, distance: 43.1
drag, startPoint x: 458, startPoint y: 330, endPoint x: 451, endPoint y: 351, distance: 22.1
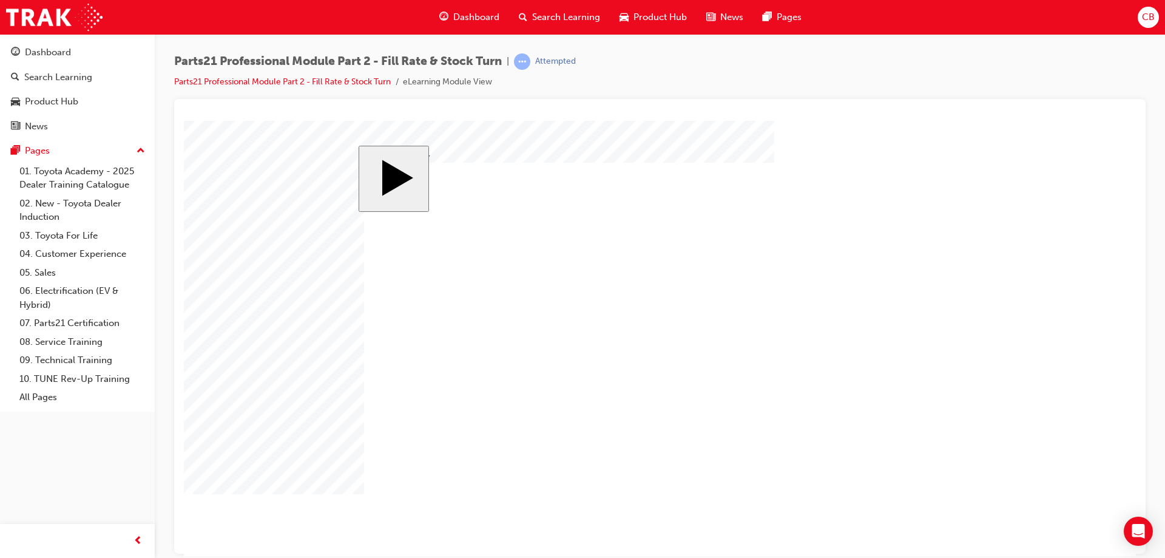
checkbox input "false"
checkbox input "true"
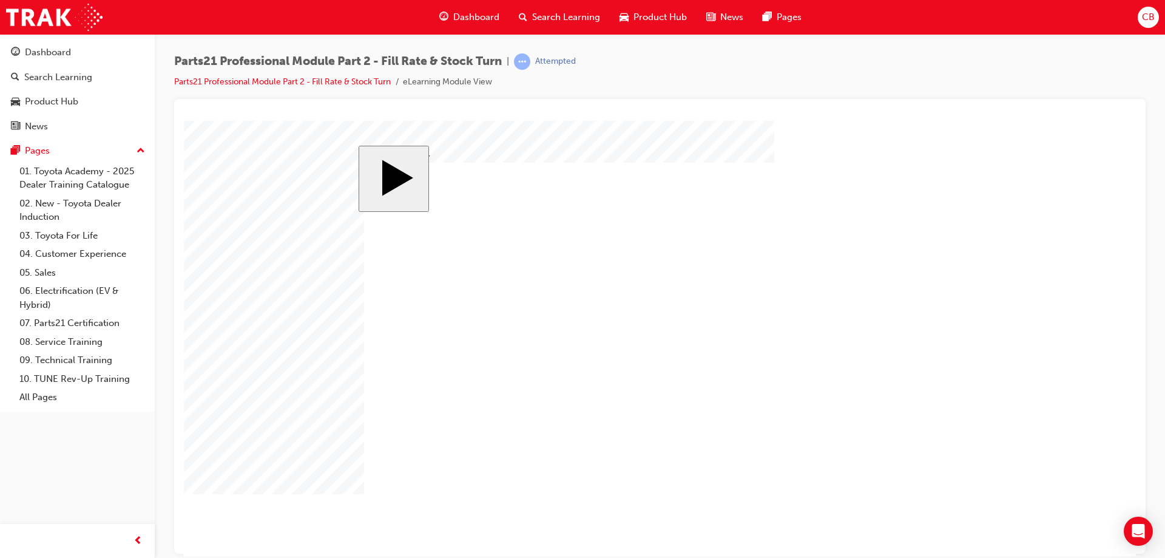
checkbox input "false"
checkbox input "true"
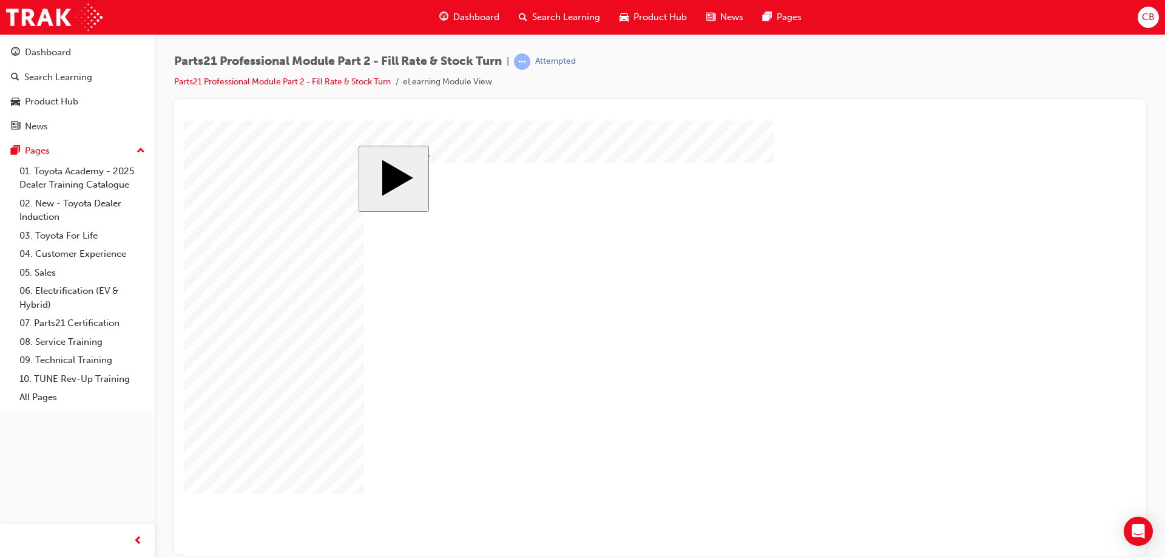
checkbox input "true"
drag, startPoint x: 387, startPoint y: 408, endPoint x: 397, endPoint y: 392, distance: 18.5
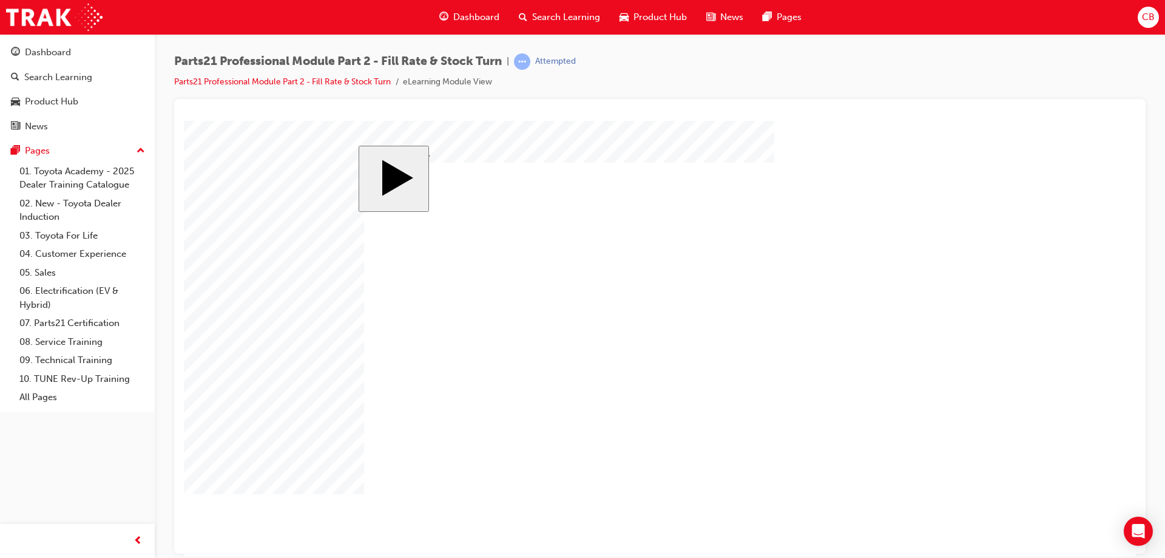
checkbox input "true"
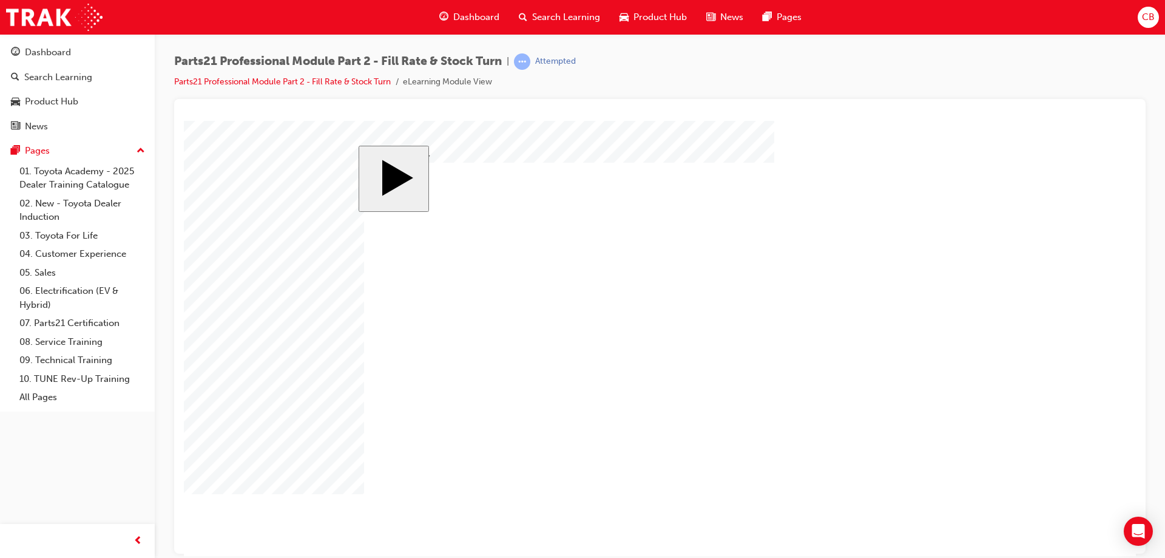
checkbox input "true"
checkbox input "false"
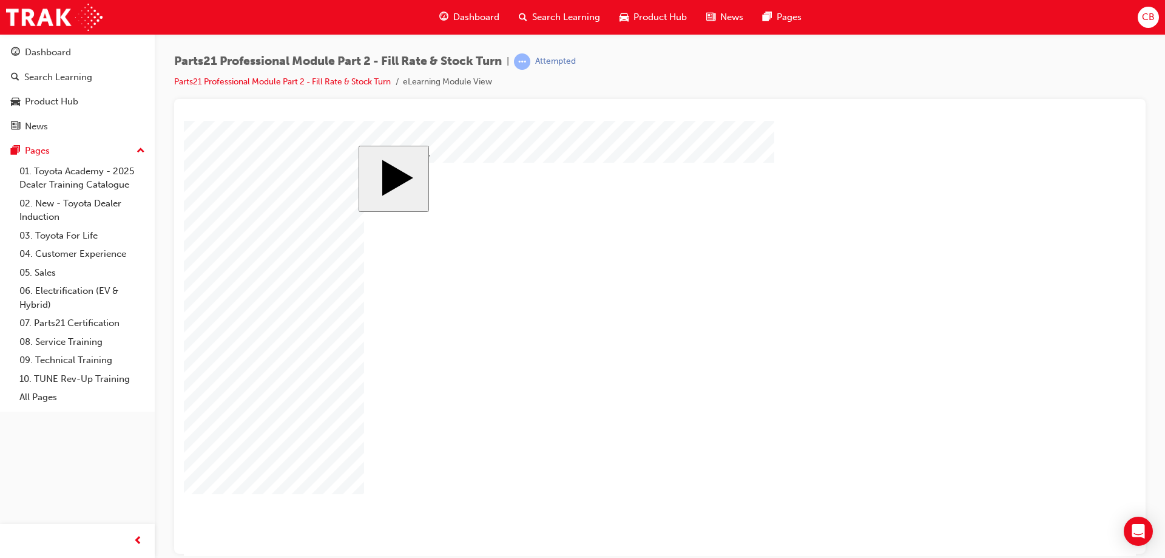
checkbox input "false"
checkbox input "true"
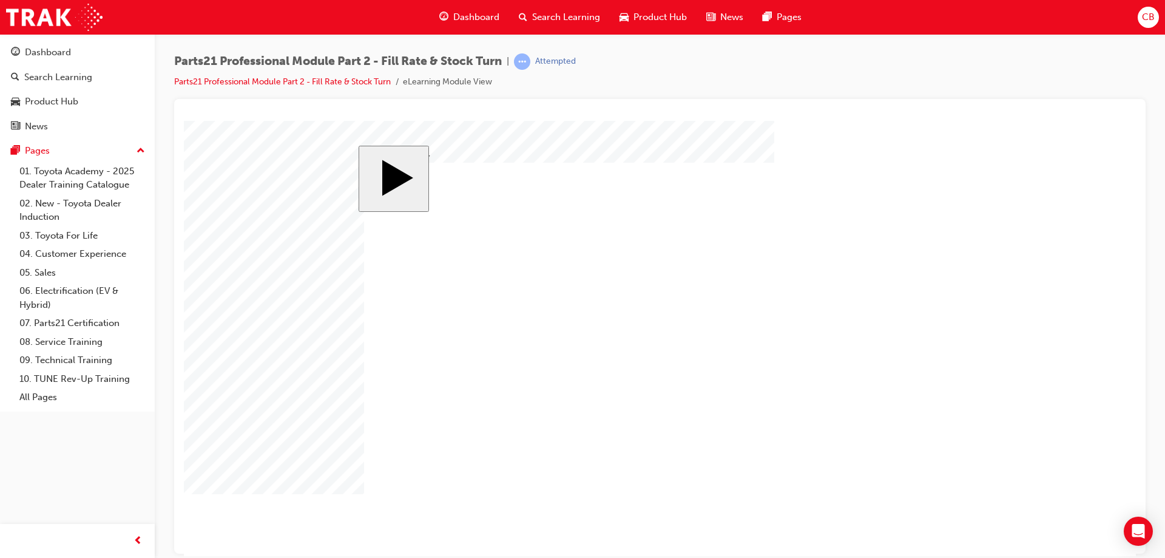
drag, startPoint x: 389, startPoint y: 309, endPoint x: 441, endPoint y: 321, distance: 53.0
radio input "true"
